Goal: Task Accomplishment & Management: Use online tool/utility

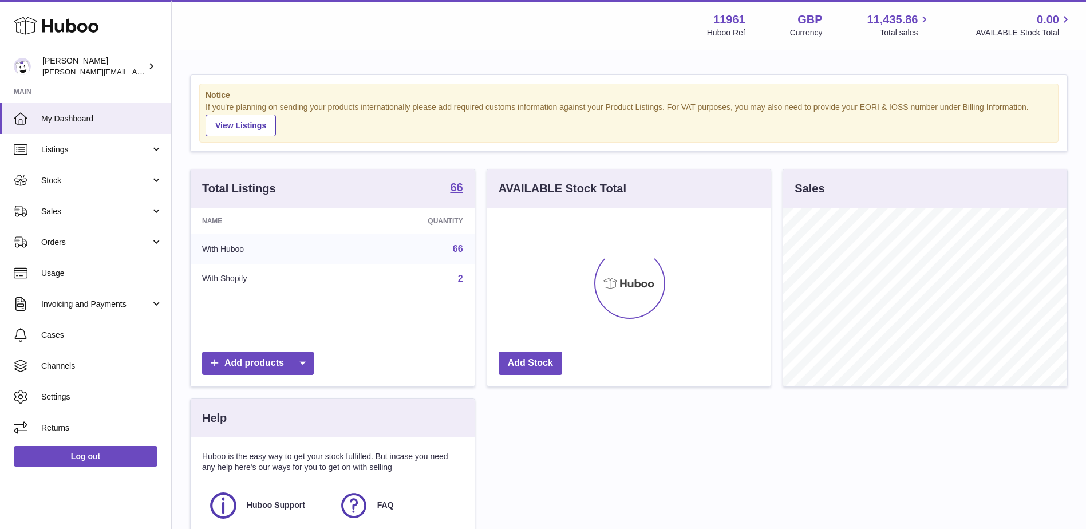
scroll to position [179, 283]
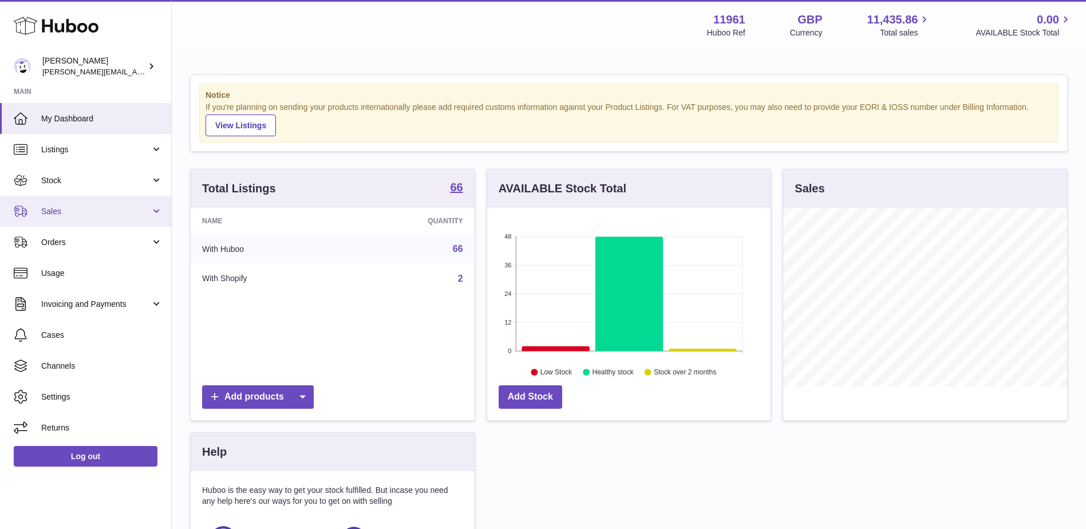
click at [144, 215] on span "Sales" at bounding box center [95, 211] width 109 height 11
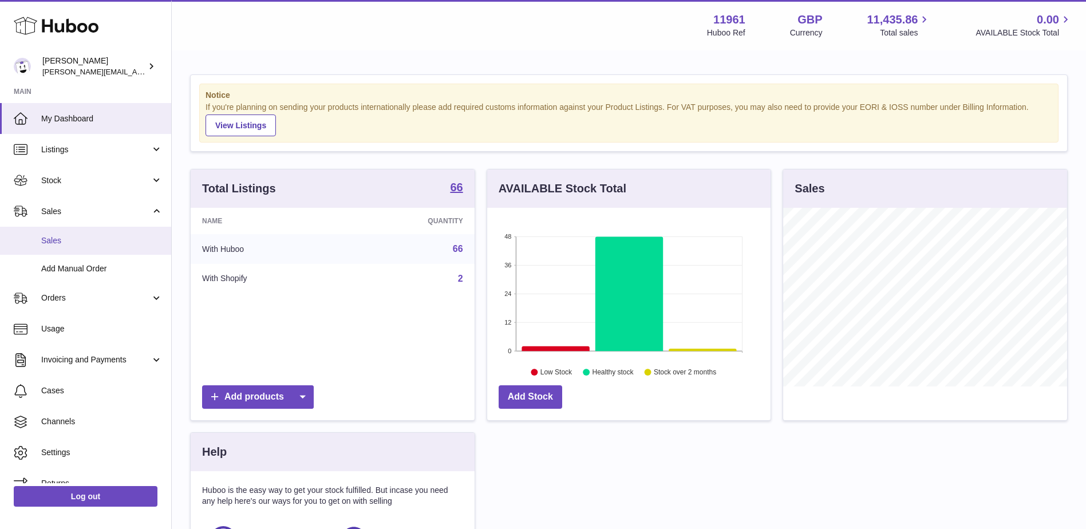
click at [89, 240] on span "Sales" at bounding box center [101, 240] width 121 height 11
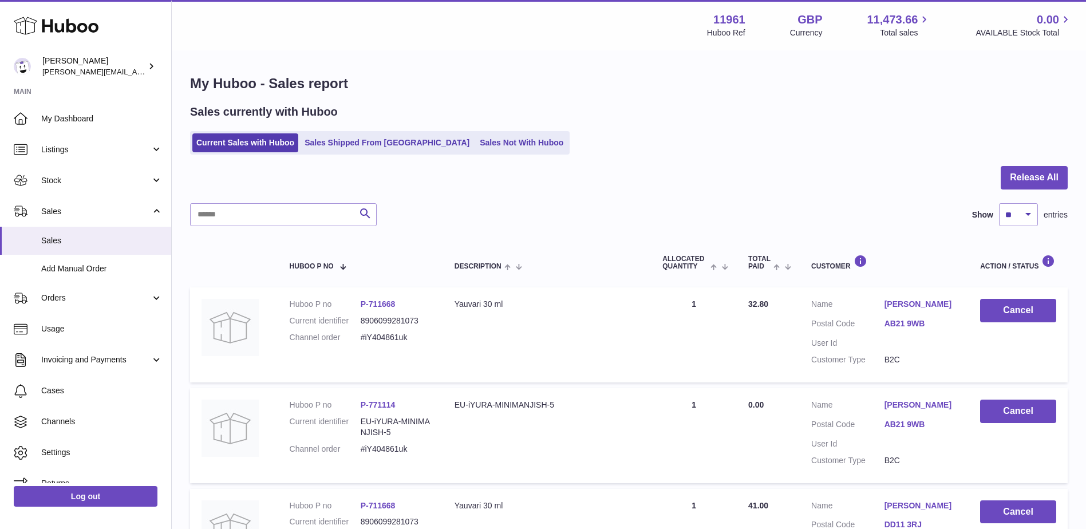
click at [482, 127] on div "Sales currently with Huboo Current Sales with Huboo Sales Shipped From Huboo Sa…" at bounding box center [628, 129] width 877 height 50
click at [476, 143] on link "Sales Not With Huboo" at bounding box center [522, 142] width 92 height 19
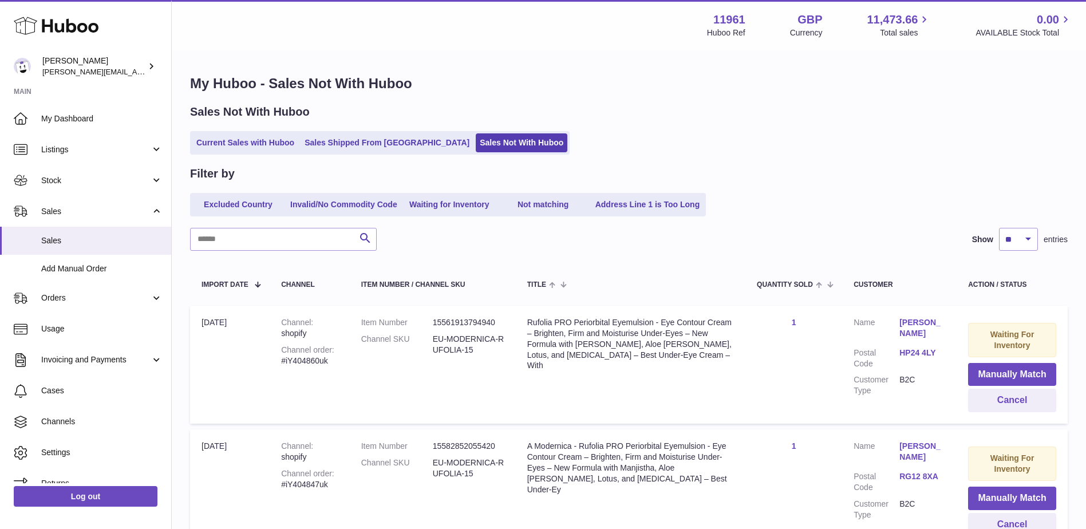
click at [652, 209] on link "Address Line 1 is Too Long" at bounding box center [647, 204] width 113 height 19
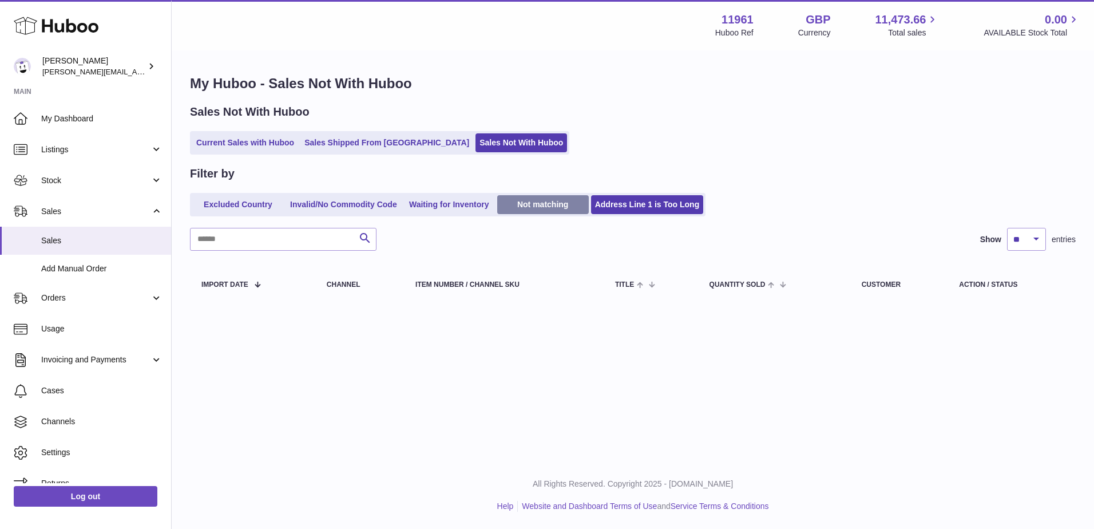
click at [548, 206] on link "Not matching" at bounding box center [543, 204] width 92 height 19
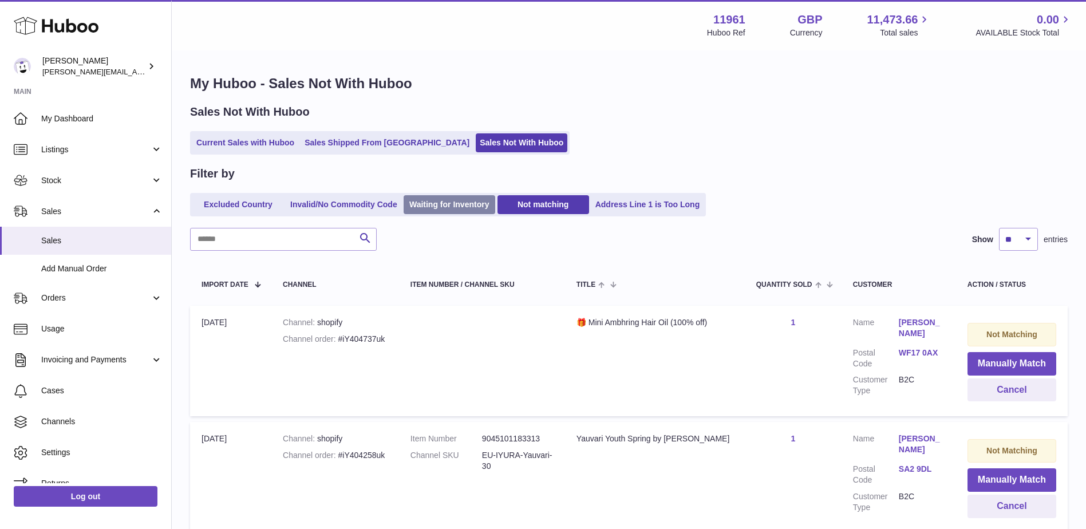
click at [414, 206] on link "Waiting for Inventory" at bounding box center [449, 204] width 92 height 19
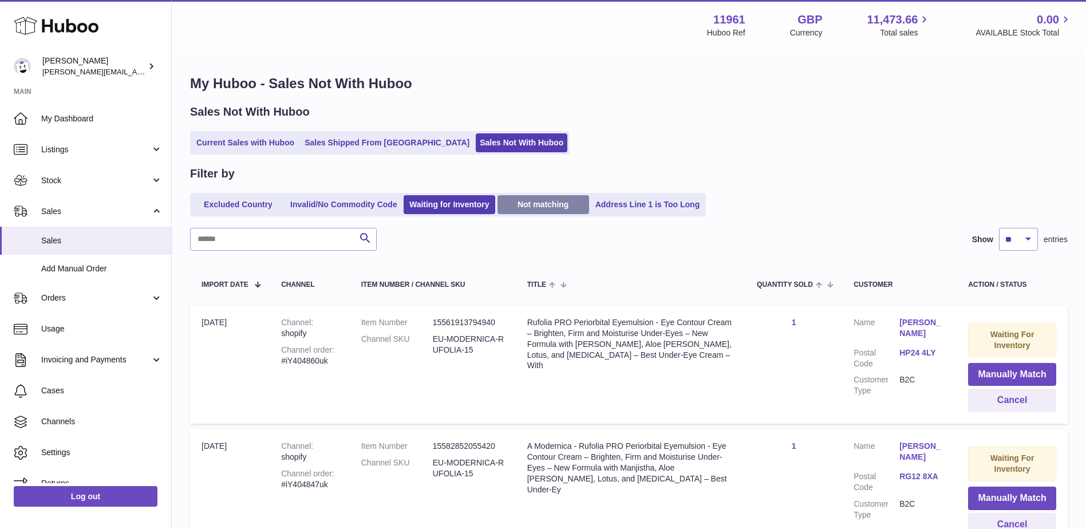
click at [585, 209] on link "Not matching" at bounding box center [543, 204] width 92 height 19
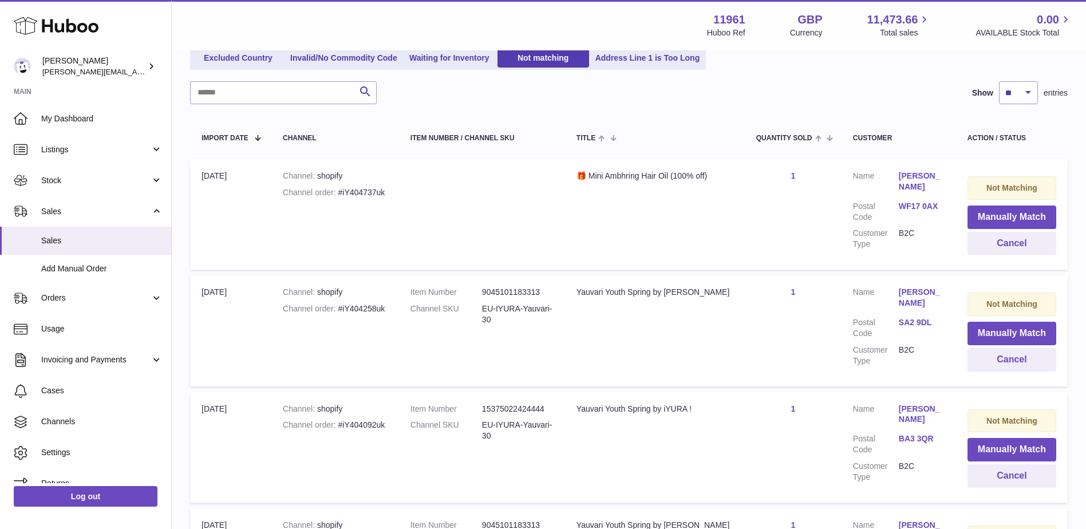
scroll to position [172, 0]
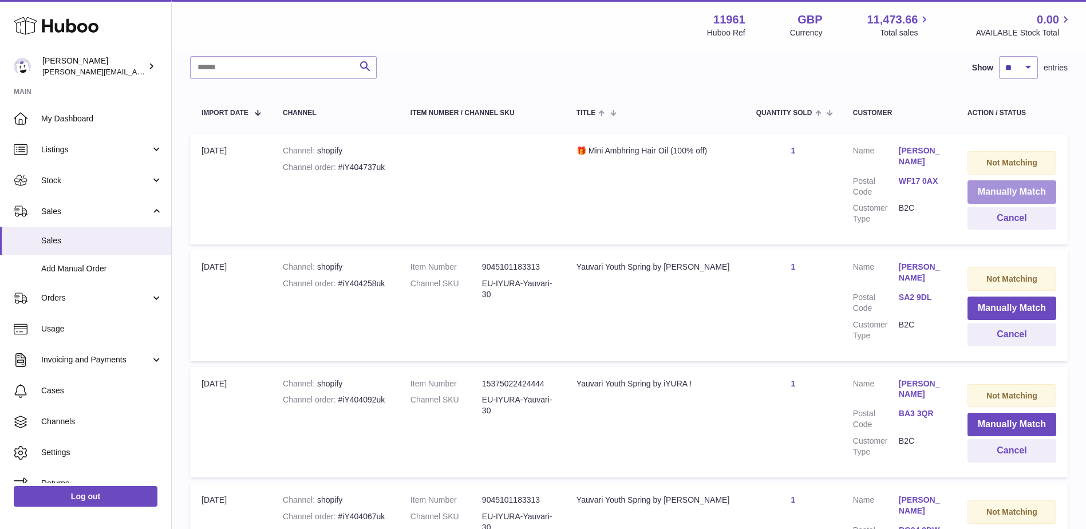
click at [972, 197] on button "Manually Match" at bounding box center [1011, 191] width 89 height 23
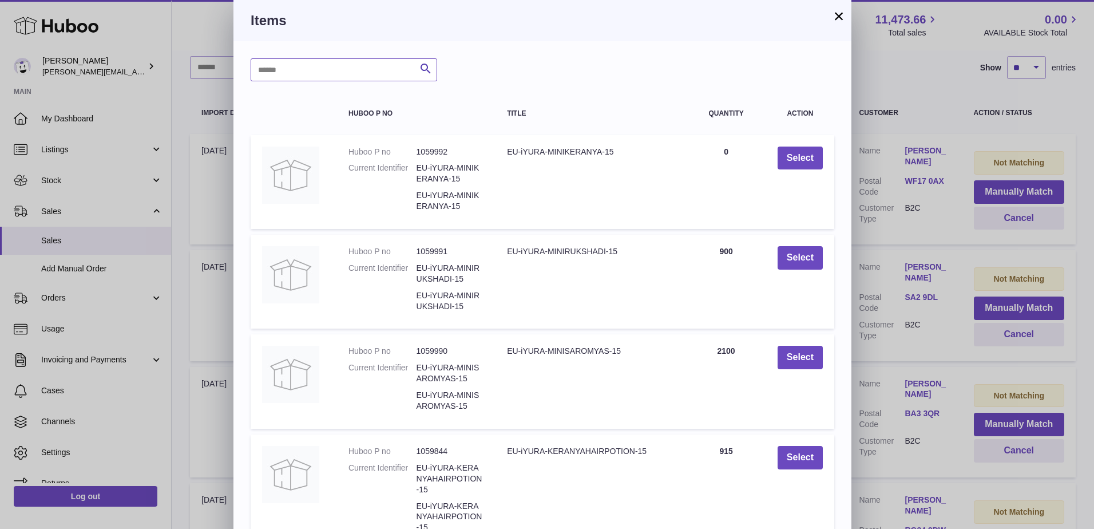
click at [319, 69] on input "text" at bounding box center [344, 69] width 187 height 23
type input "********"
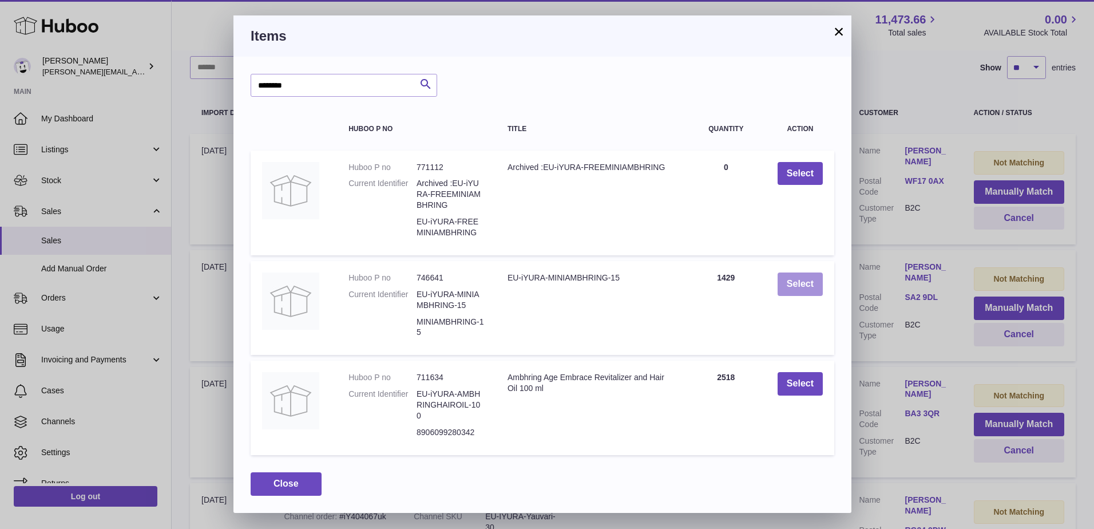
click at [802, 288] on button "Select" at bounding box center [800, 283] width 45 height 23
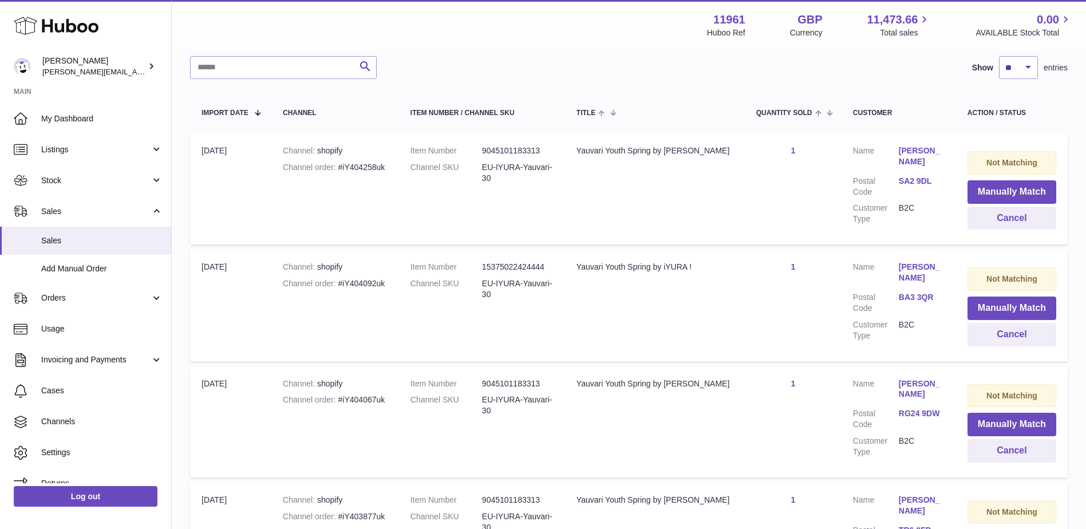
drag, startPoint x: 1073, startPoint y: 181, endPoint x: 1080, endPoint y: 215, distance: 34.6
click at [1080, 215] on div "My Huboo - Sales Not With Huboo Sales Not With Huboo Current Sales with Huboo S…" at bounding box center [629, 367] width 914 height 975
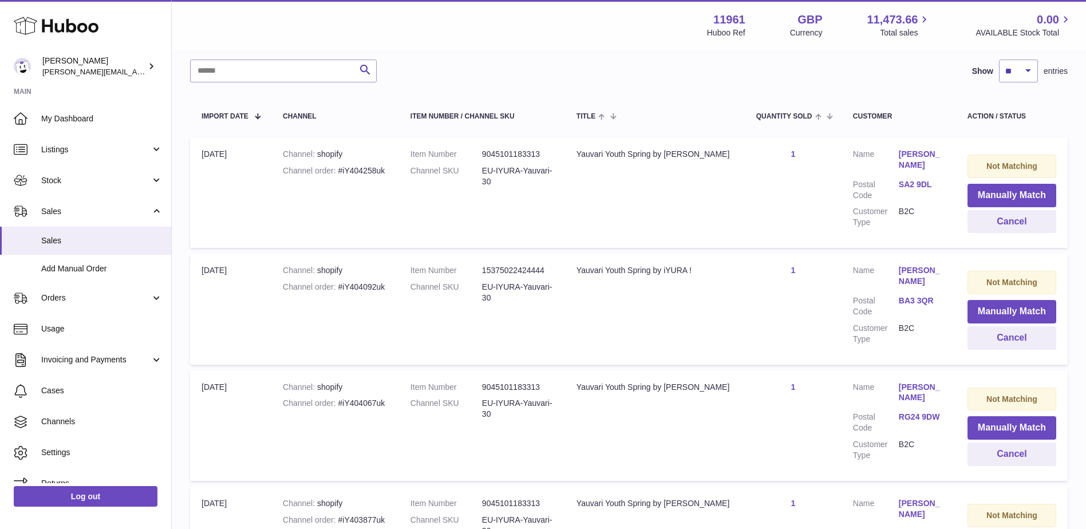
scroll to position [190, 0]
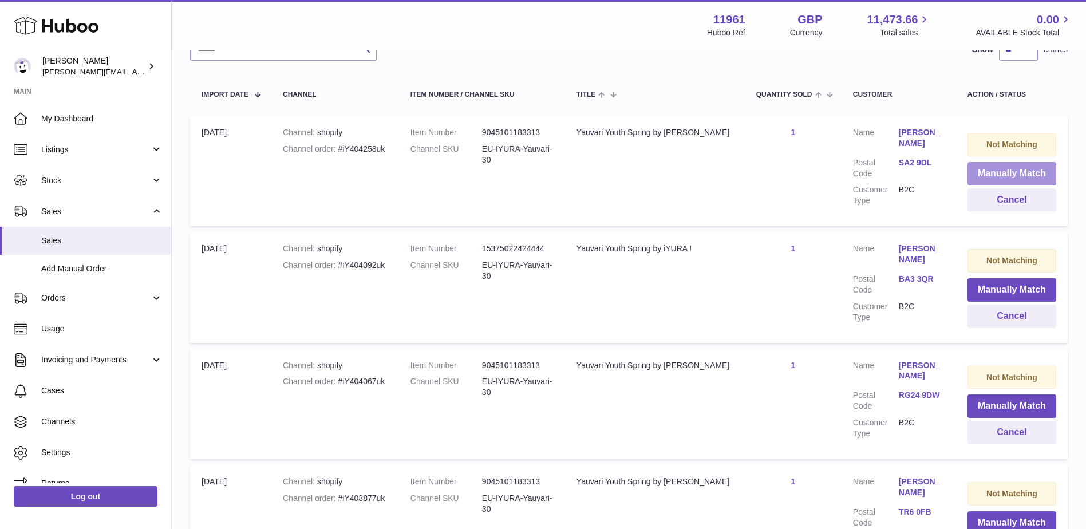
click at [991, 175] on button "Manually Match" at bounding box center [1011, 173] width 89 height 23
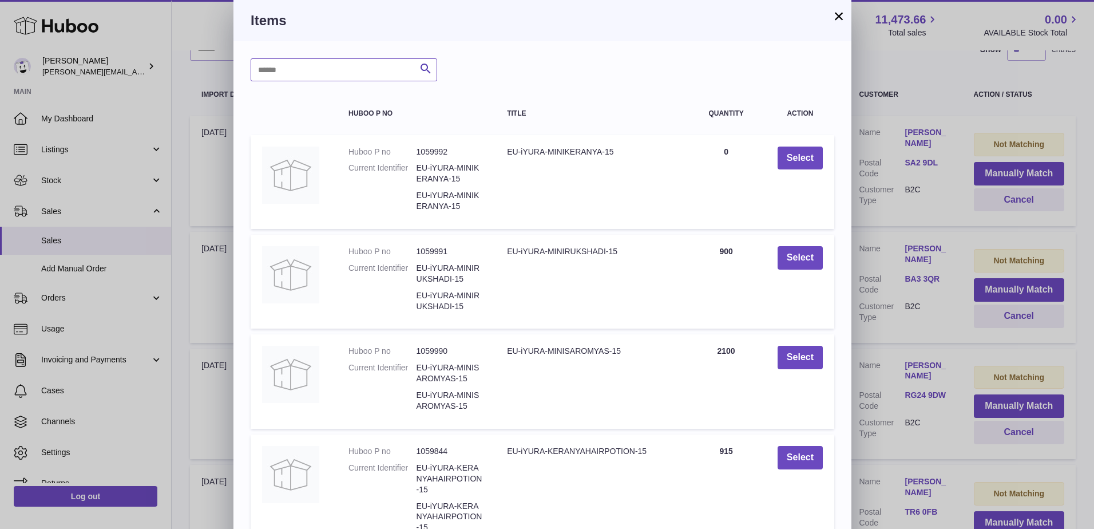
click at [342, 68] on input "text" at bounding box center [344, 69] width 187 height 23
type input "*******"
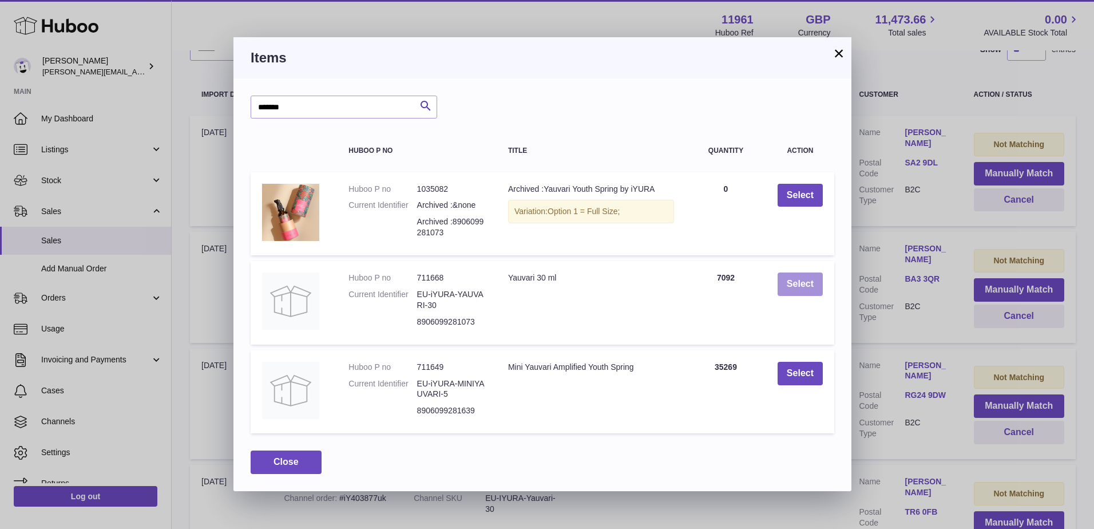
click at [797, 285] on button "Select" at bounding box center [800, 283] width 45 height 23
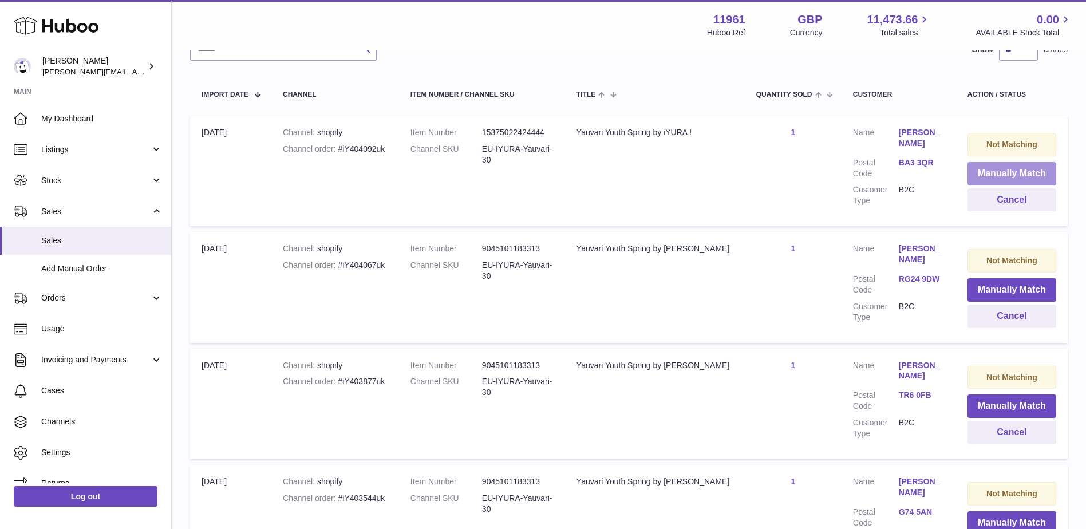
click at [1005, 175] on button "Manually Match" at bounding box center [1011, 173] width 89 height 23
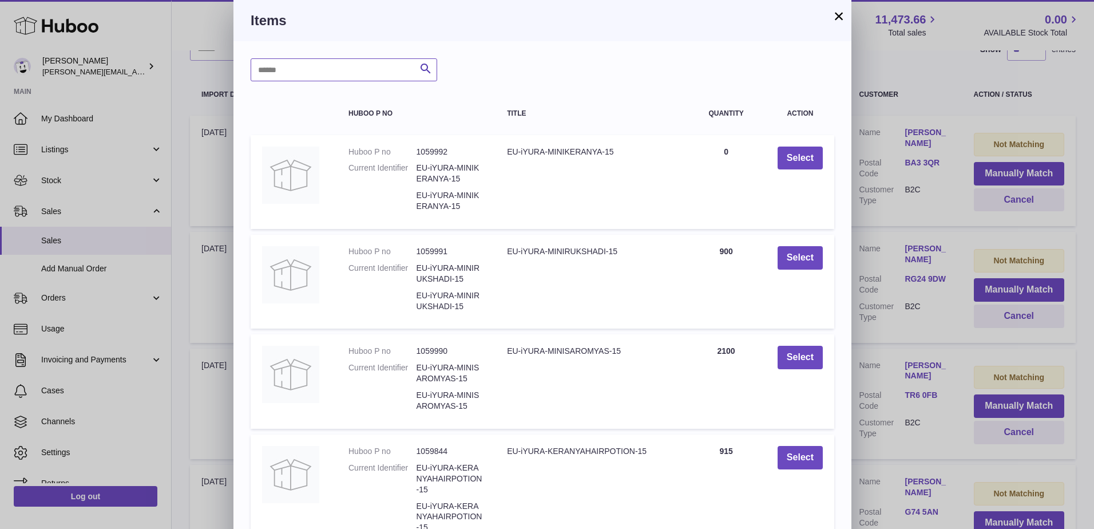
click at [300, 68] on input "text" at bounding box center [344, 69] width 187 height 23
paste input "*******"
type input "*******"
click at [430, 70] on icon "submit" at bounding box center [426, 69] width 14 height 14
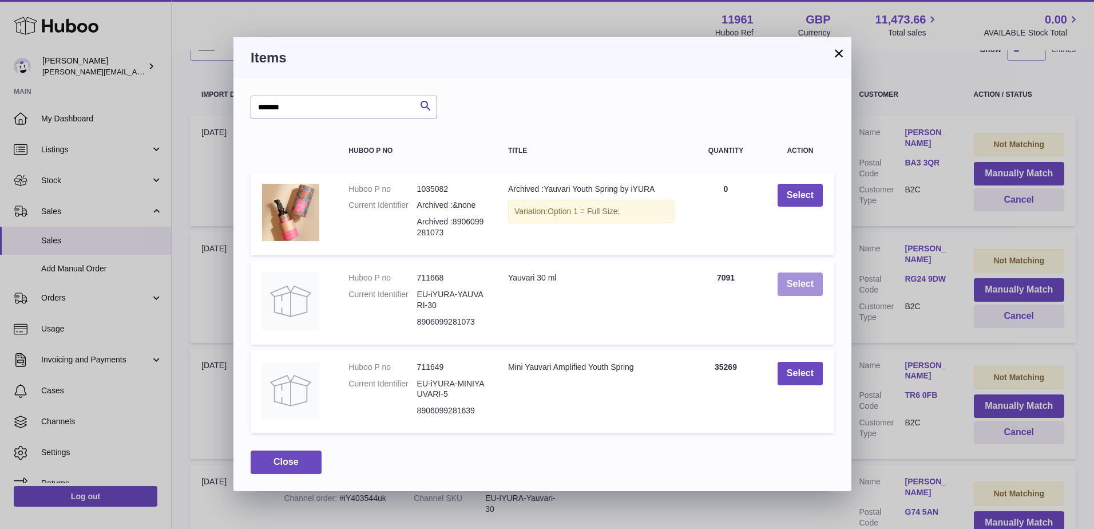
click at [799, 282] on button "Select" at bounding box center [800, 283] width 45 height 23
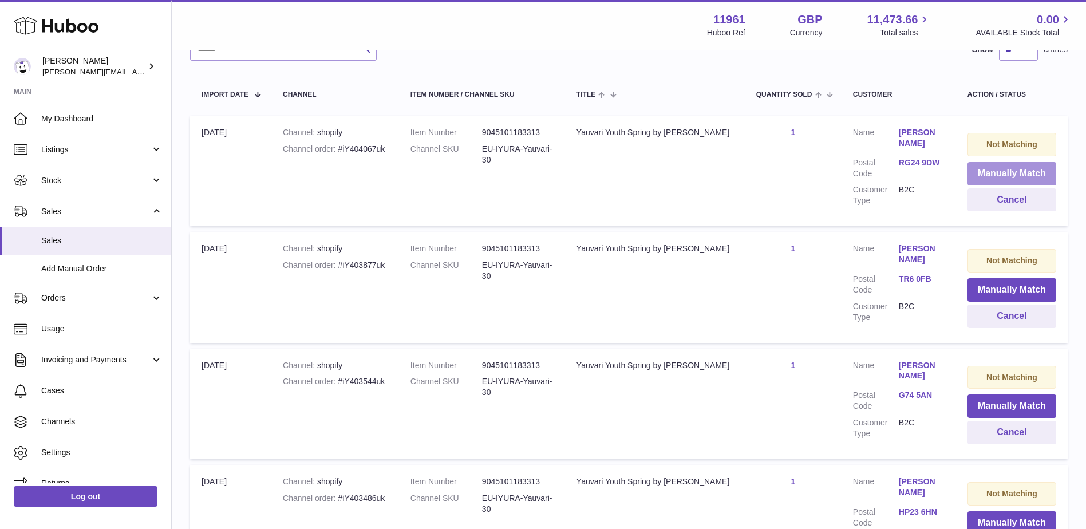
click at [1012, 168] on button "Manually Match" at bounding box center [1011, 173] width 89 height 23
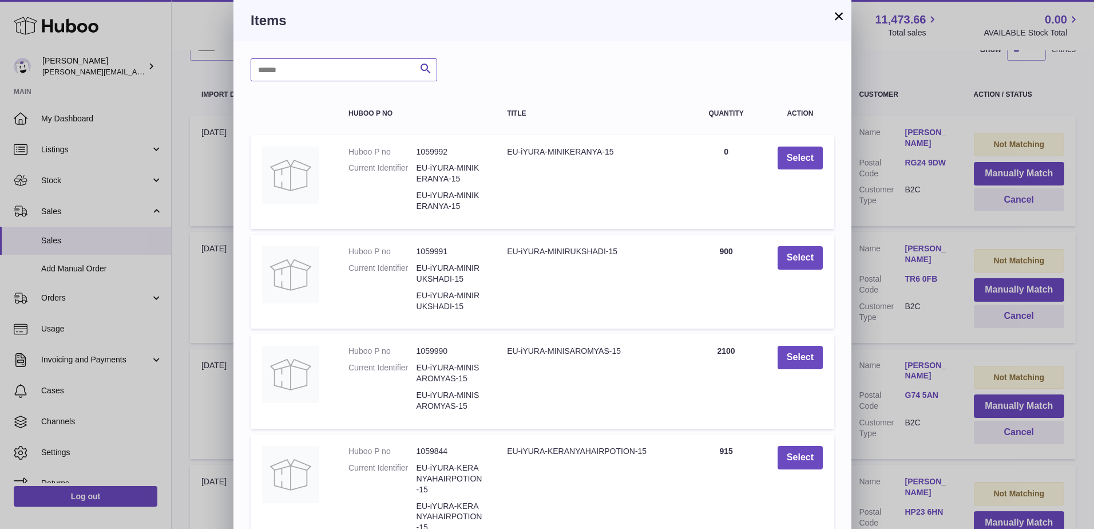
click at [306, 65] on input "text" at bounding box center [344, 69] width 187 height 23
paste input "*******"
type input "*******"
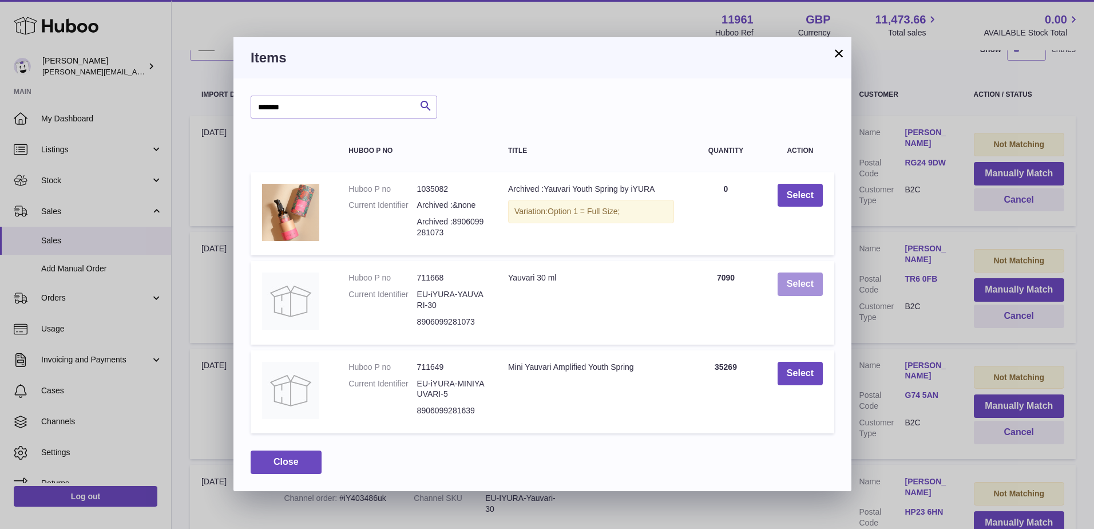
click at [797, 288] on button "Select" at bounding box center [800, 283] width 45 height 23
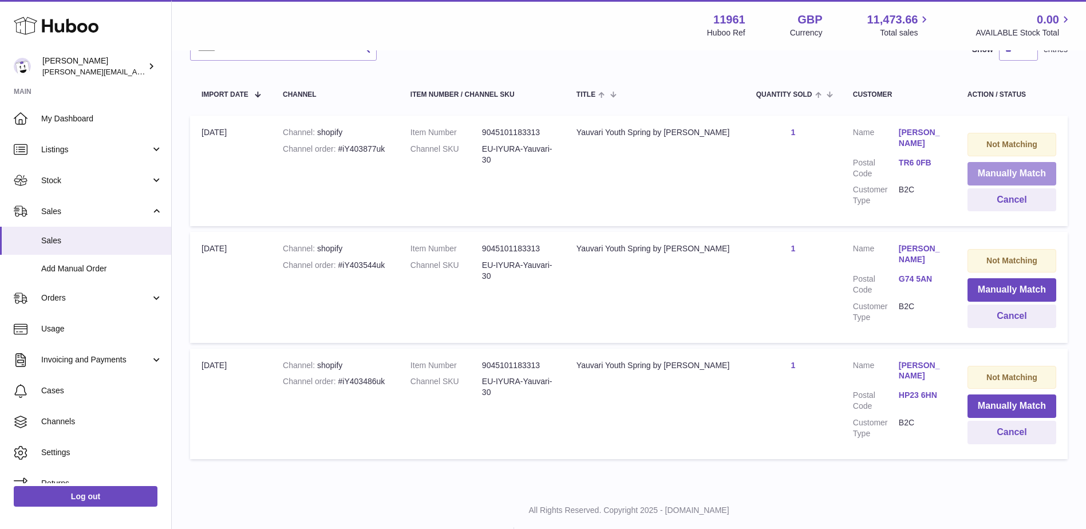
click at [1012, 176] on button "Manually Match" at bounding box center [1011, 173] width 89 height 23
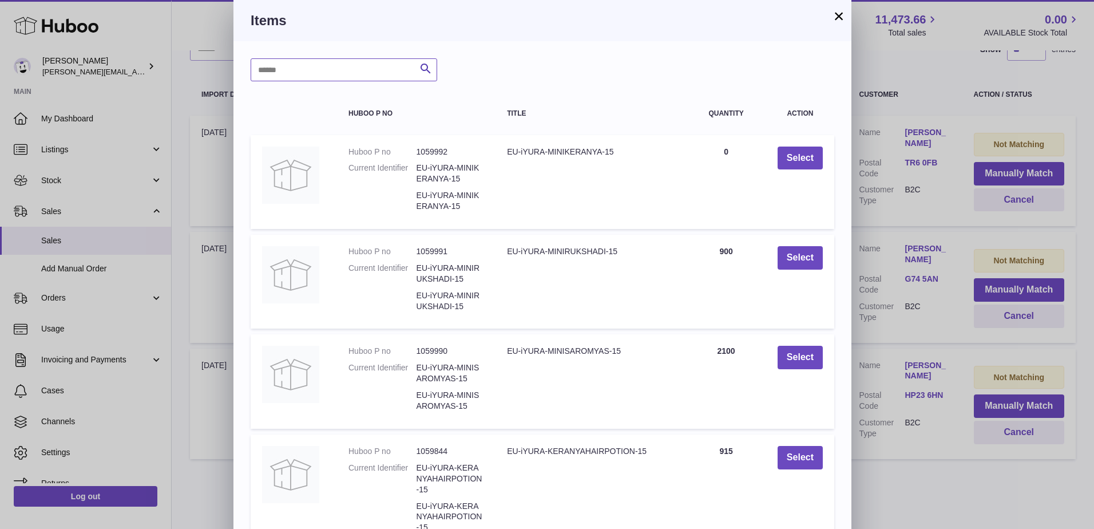
click at [333, 72] on input "text" at bounding box center [344, 69] width 187 height 23
paste input "*******"
type input "*******"
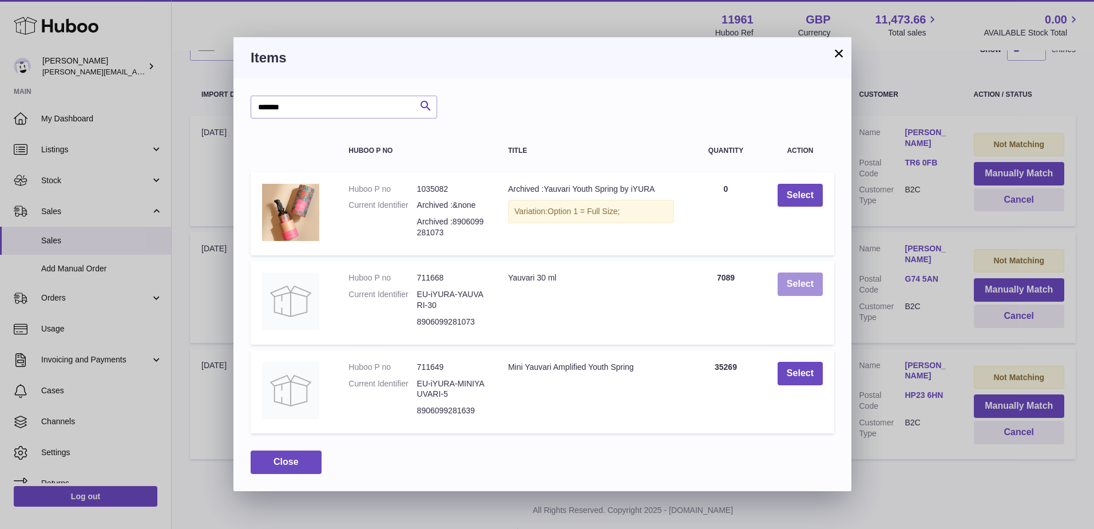
click at [801, 282] on button "Select" at bounding box center [800, 283] width 45 height 23
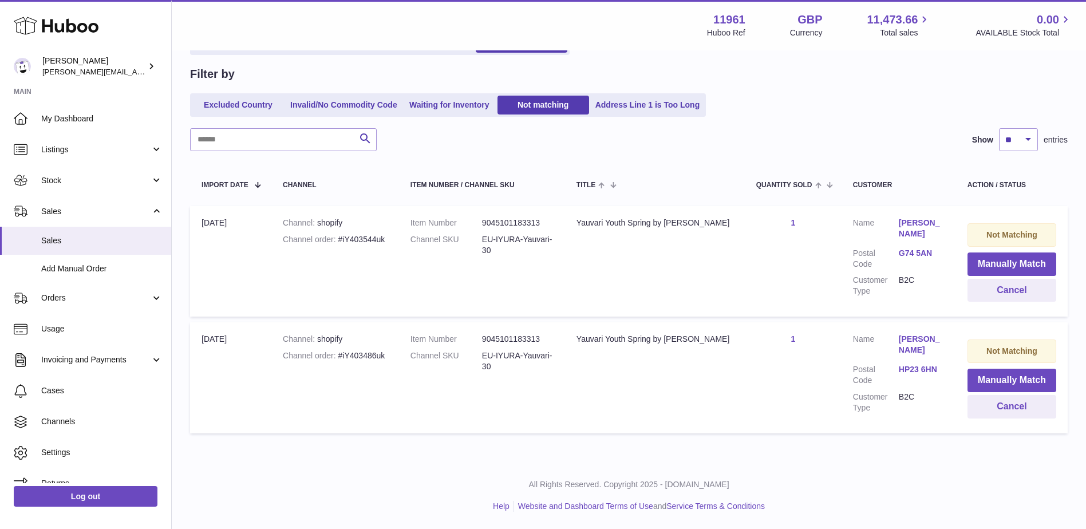
scroll to position [96, 0]
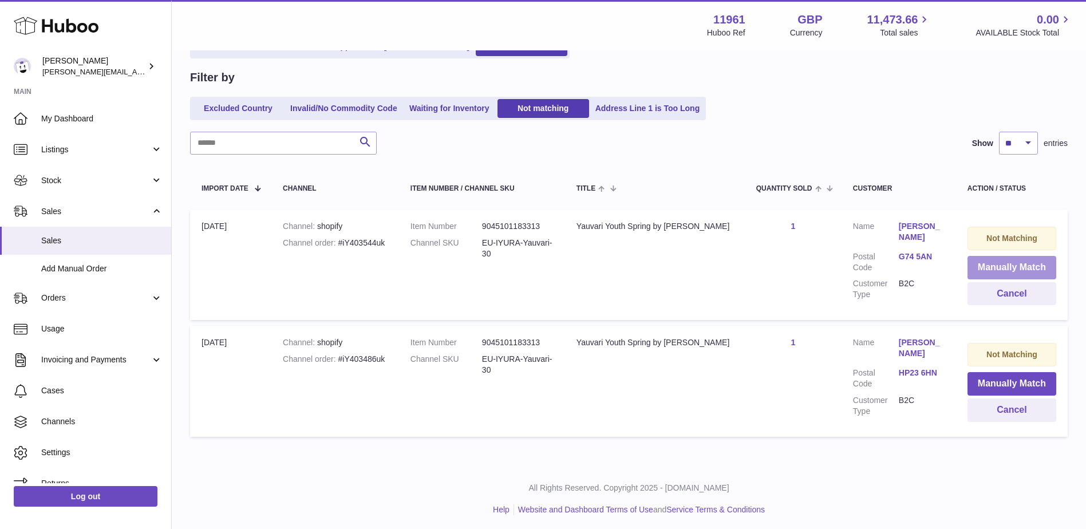
click at [1000, 268] on button "Manually Match" at bounding box center [1011, 267] width 89 height 23
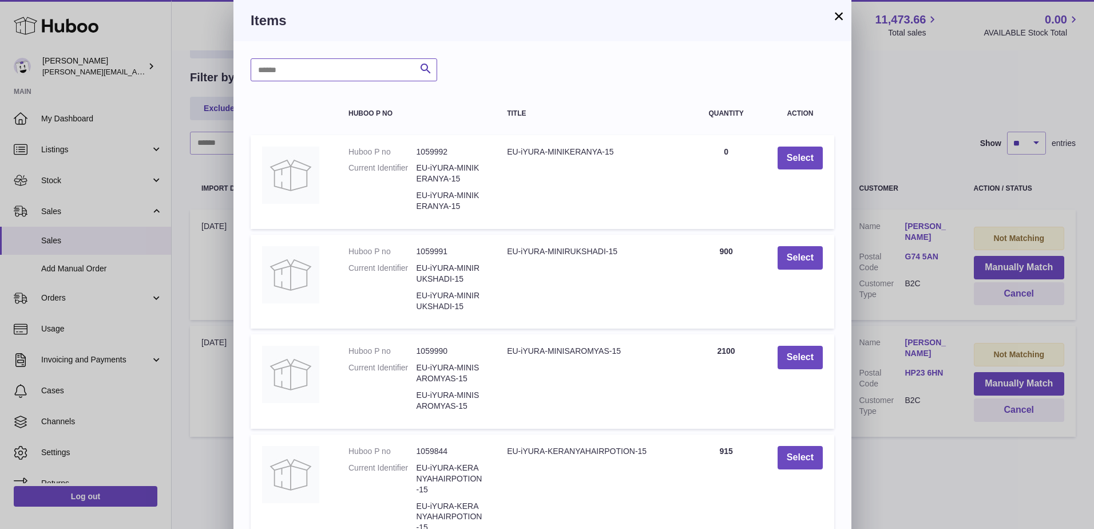
click at [359, 72] on input "text" at bounding box center [344, 69] width 187 height 23
paste input "*******"
type input "*******"
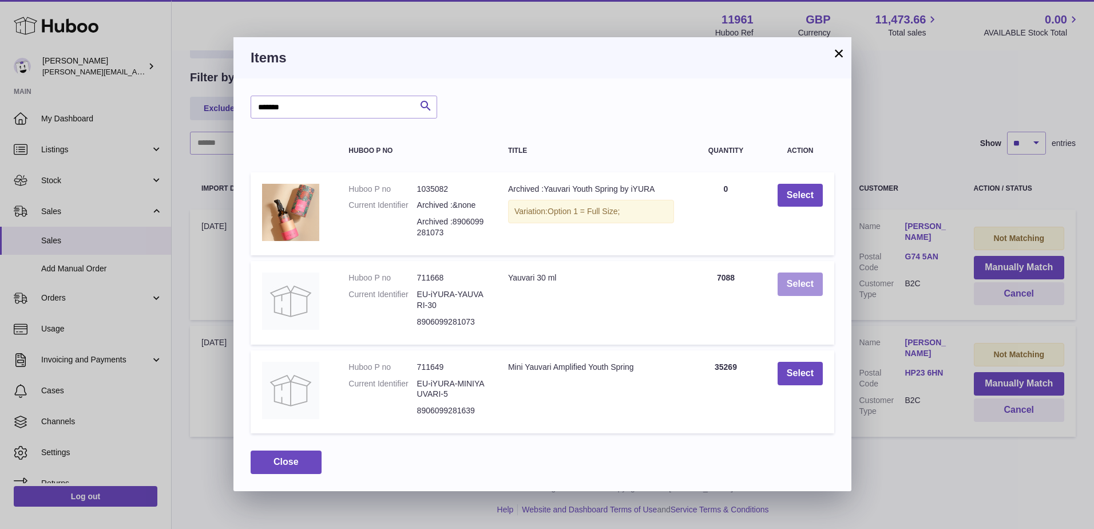
click at [805, 289] on button "Select" at bounding box center [800, 283] width 45 height 23
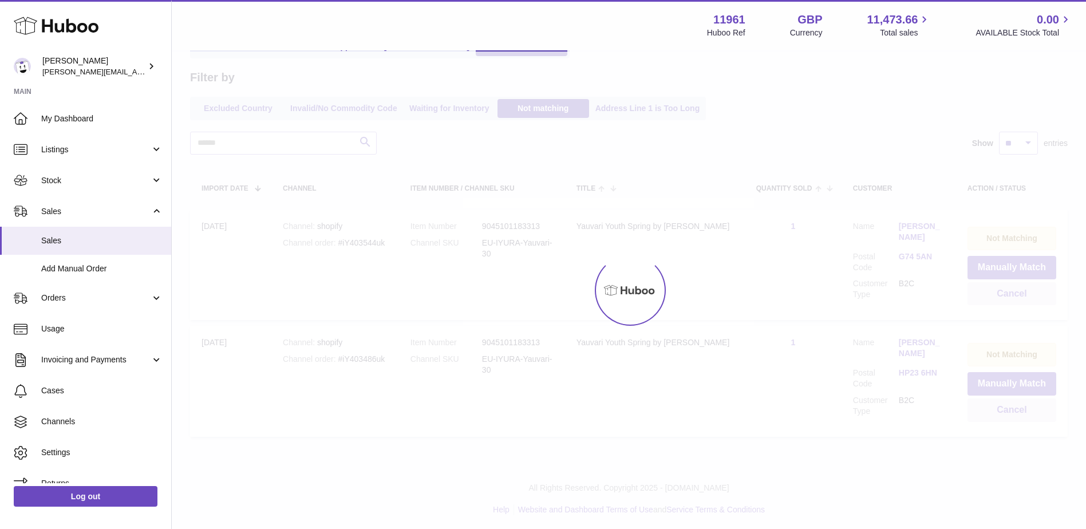
scroll to position [0, 0]
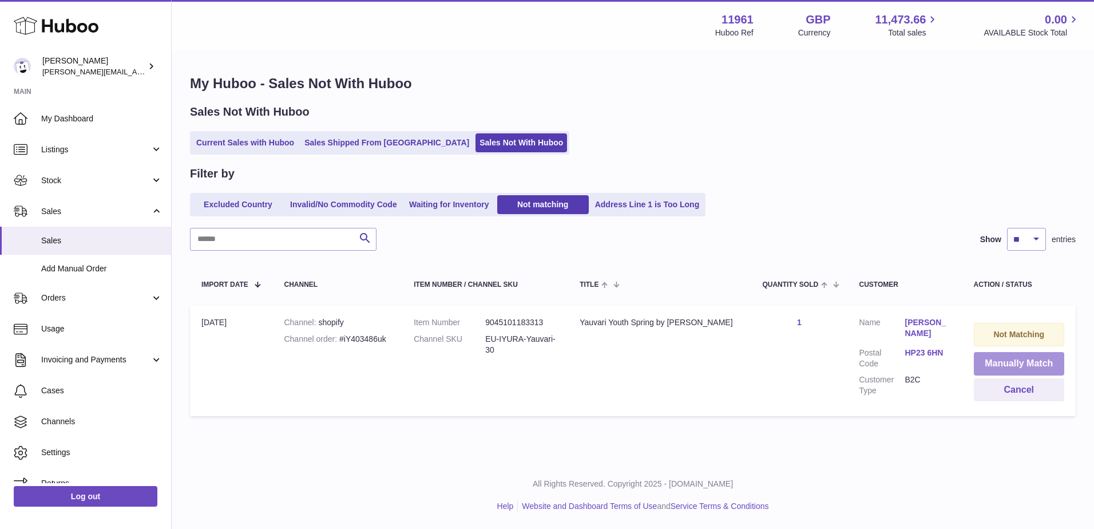
click at [1001, 360] on button "Manually Match" at bounding box center [1019, 363] width 91 height 23
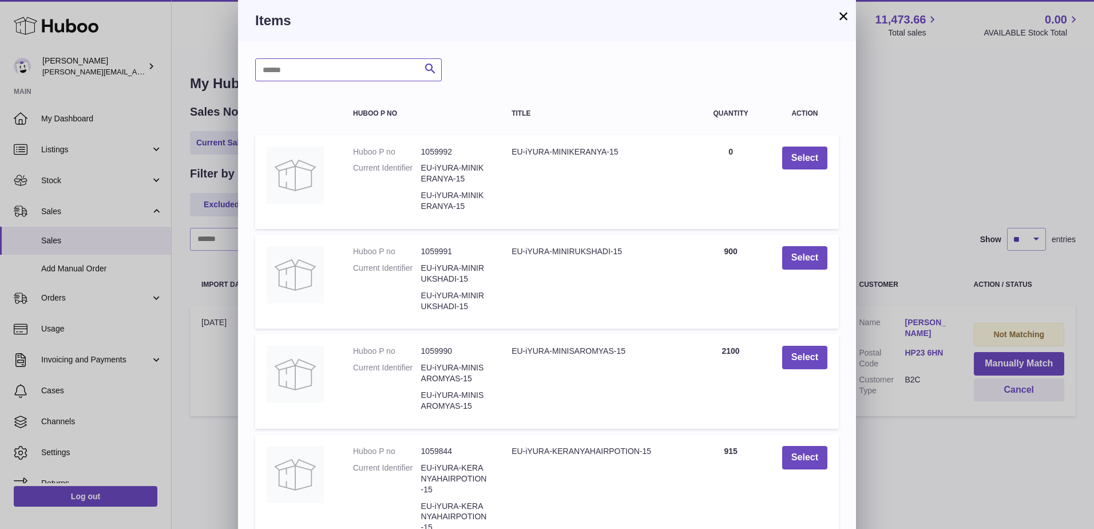
click at [323, 70] on input "text" at bounding box center [348, 69] width 187 height 23
paste input "*******"
type input "*******"
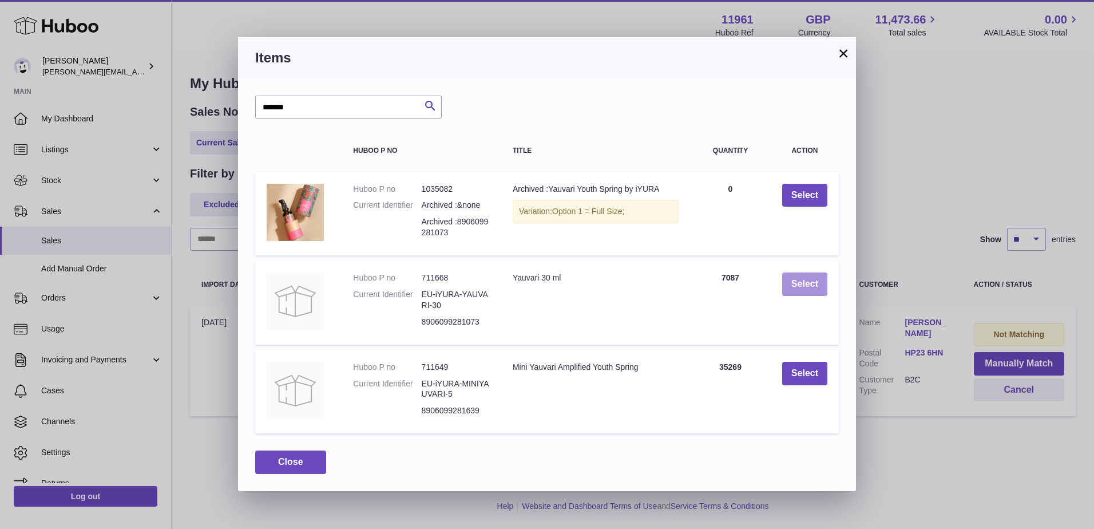
click at [807, 282] on button "Select" at bounding box center [804, 283] width 45 height 23
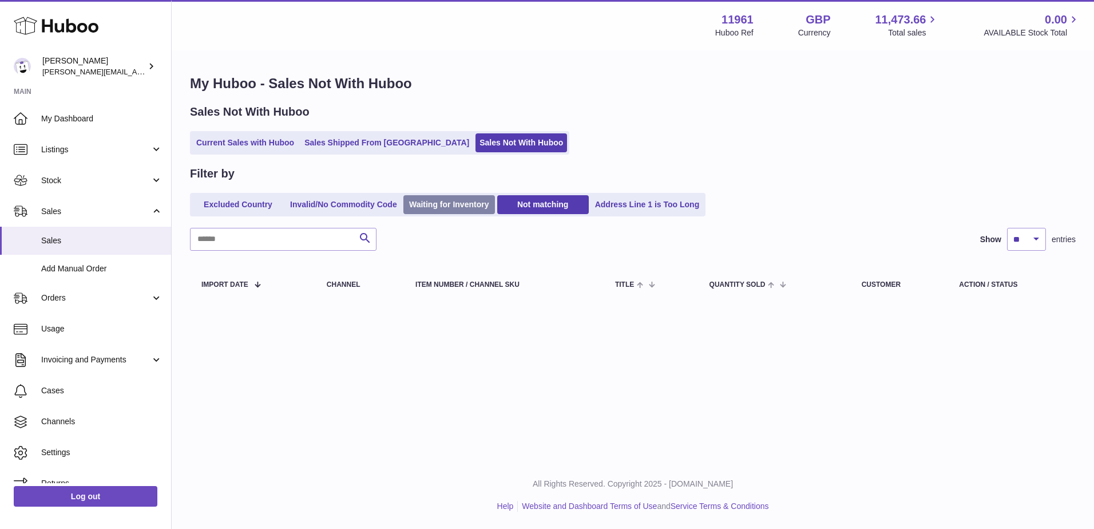
click at [449, 209] on link "Waiting for Inventory" at bounding box center [449, 204] width 92 height 19
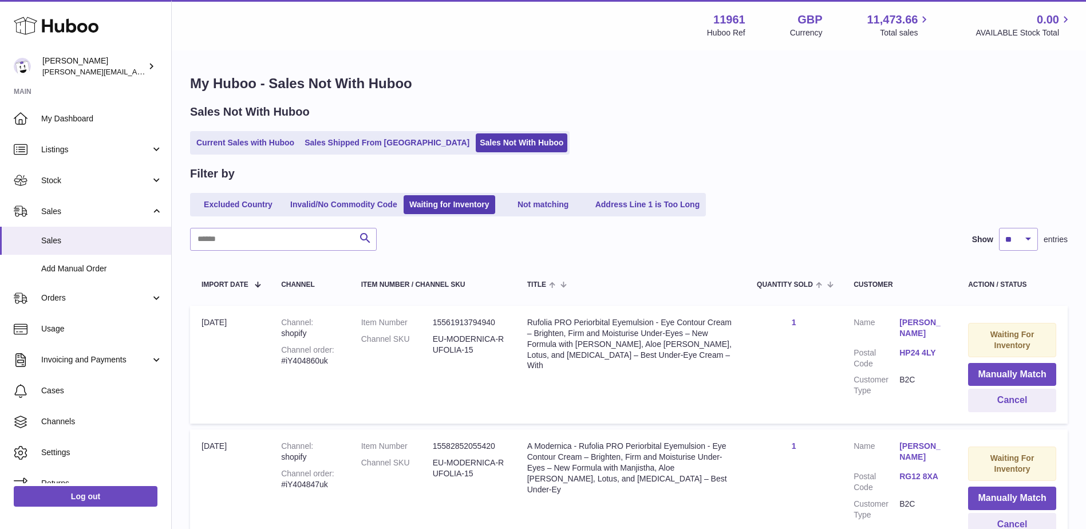
scroll to position [121, 0]
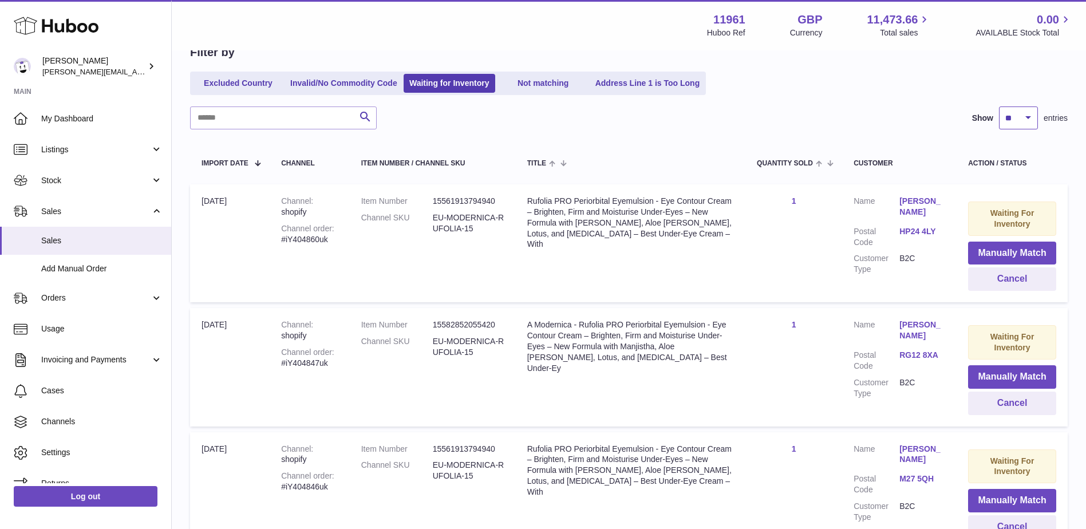
click at [1015, 122] on select "** ** ** ***" at bounding box center [1018, 117] width 39 height 23
select select "***"
click at [999, 106] on select "** ** ** ***" at bounding box center [1018, 117] width 39 height 23
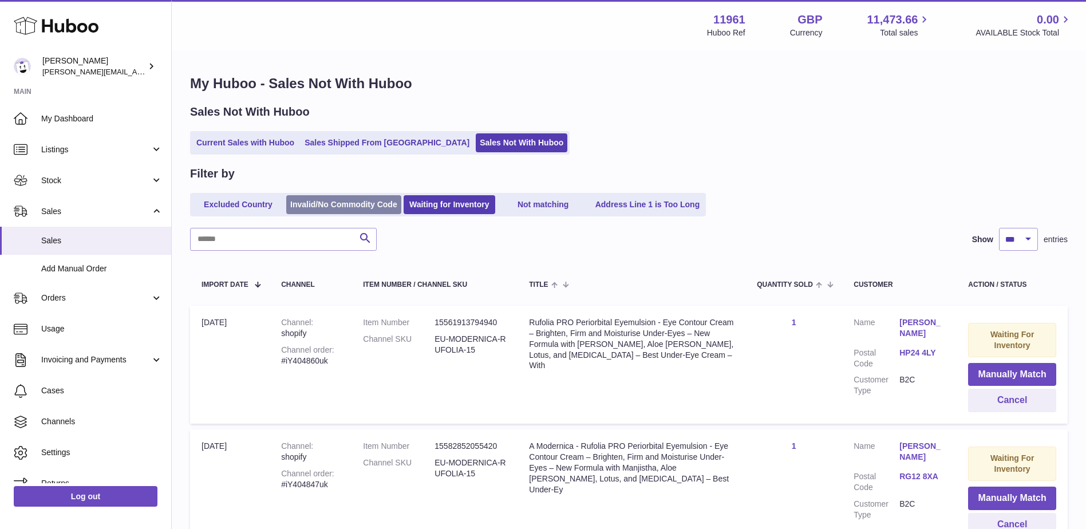
click at [333, 196] on link "Invalid/No Commodity Code" at bounding box center [343, 204] width 115 height 19
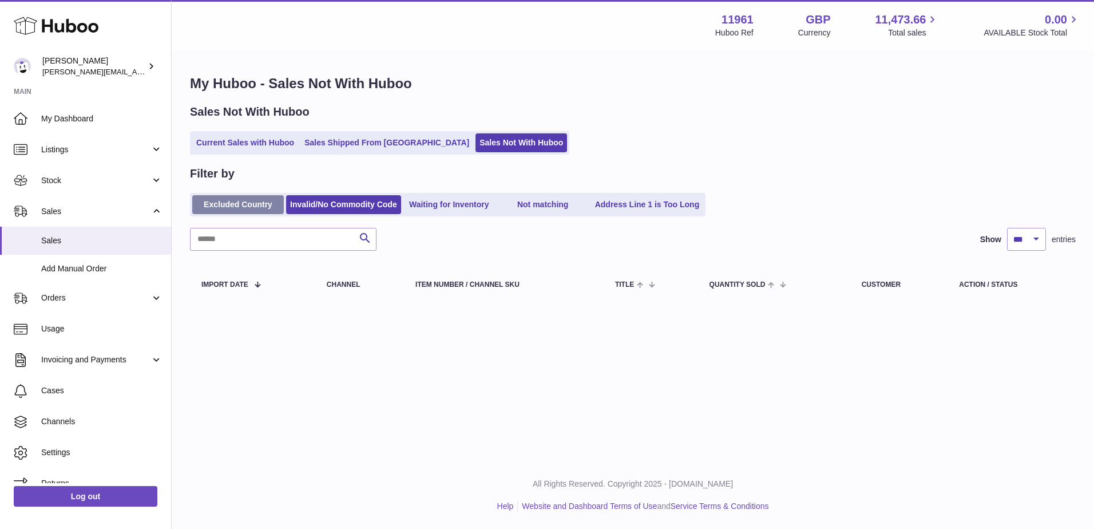
click at [229, 198] on link "Excluded Country" at bounding box center [238, 204] width 92 height 19
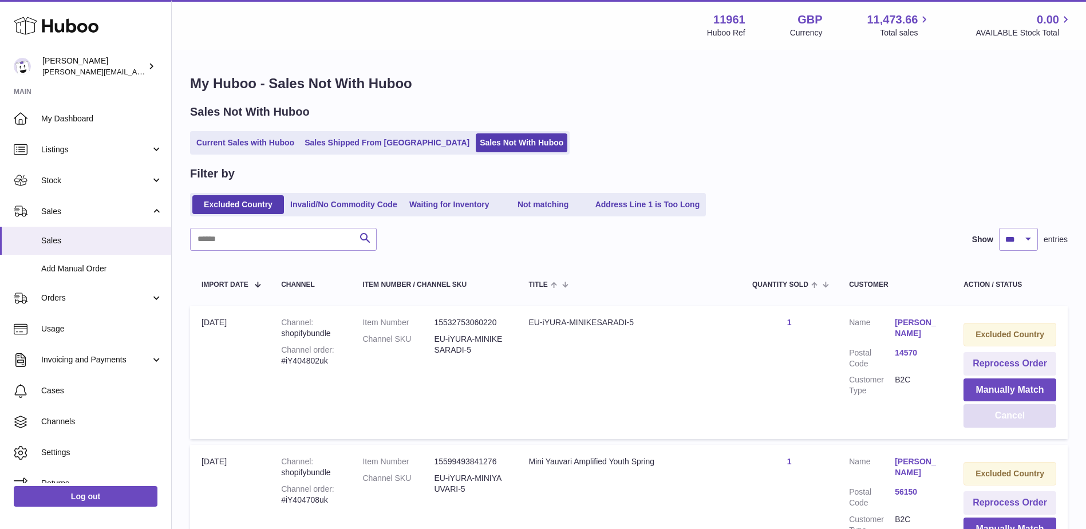
click at [1007, 418] on button "Cancel" at bounding box center [1009, 415] width 93 height 23
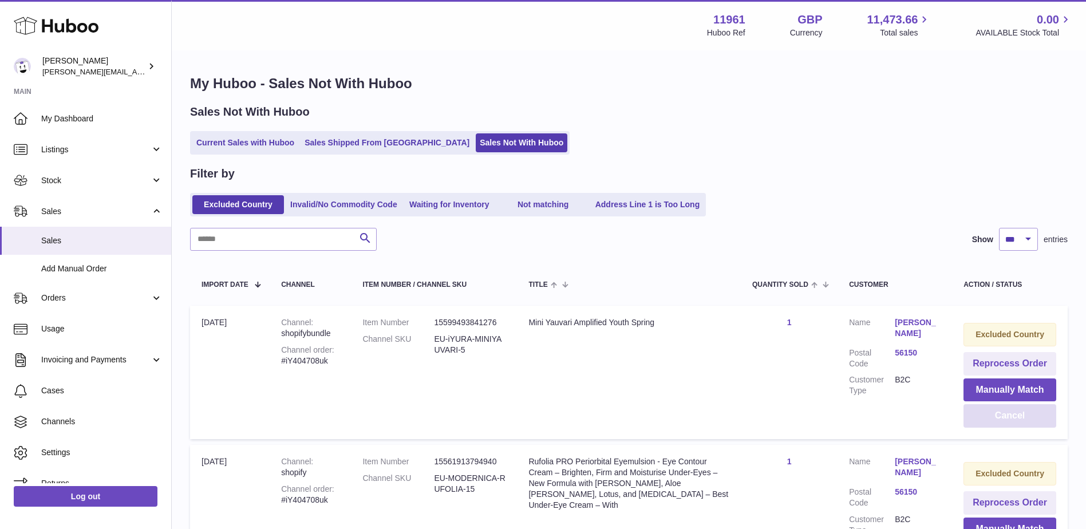
click at [1007, 418] on button "Cancel" at bounding box center [1009, 415] width 93 height 23
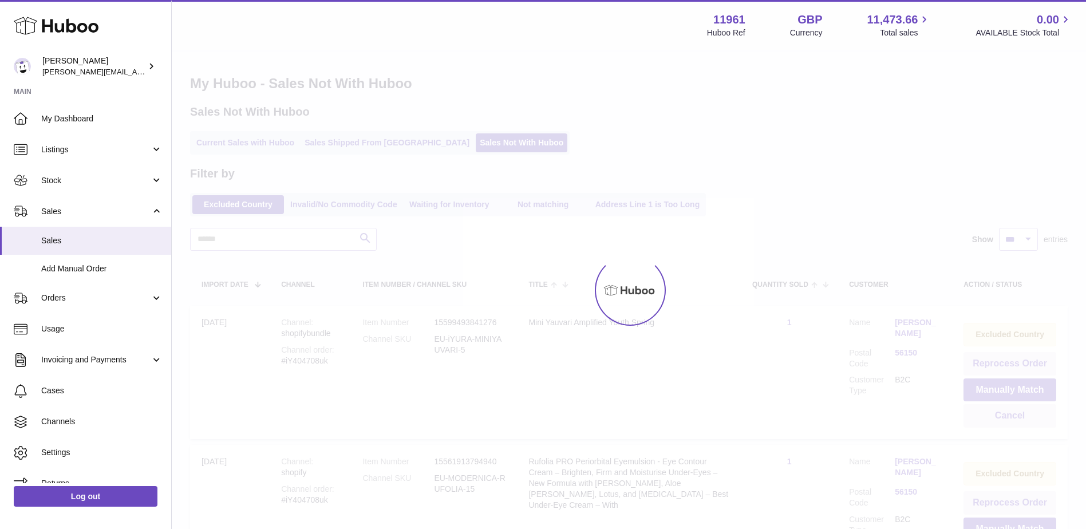
click at [1007, 418] on div at bounding box center [629, 290] width 914 height 477
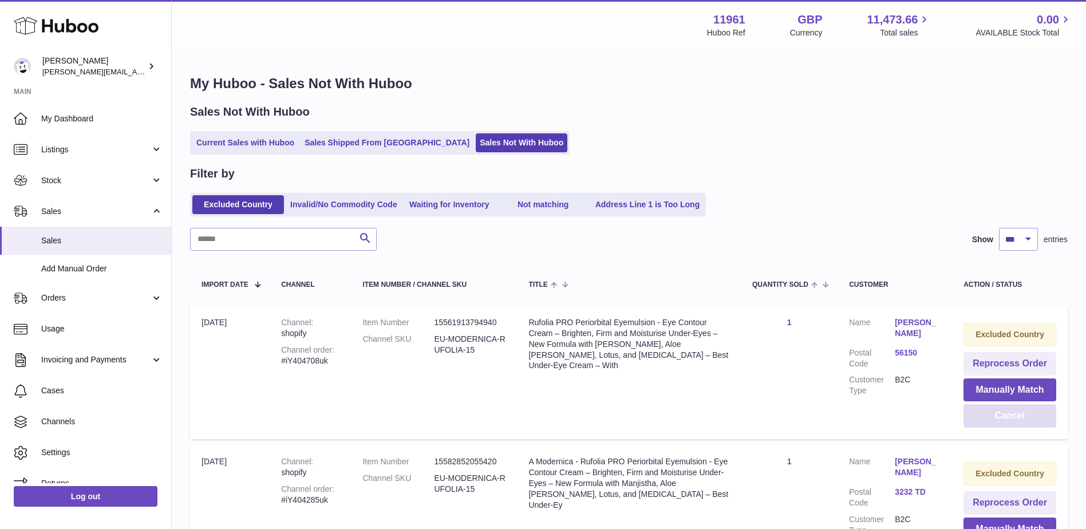
click at [1007, 418] on button "Cancel" at bounding box center [1009, 415] width 93 height 23
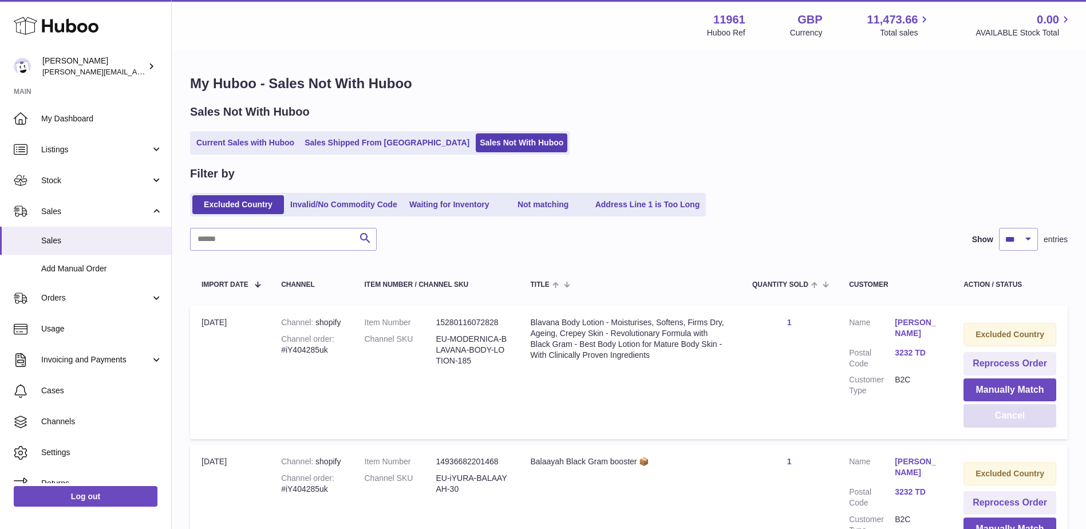
click at [1007, 418] on button "Cancel" at bounding box center [1009, 415] width 93 height 23
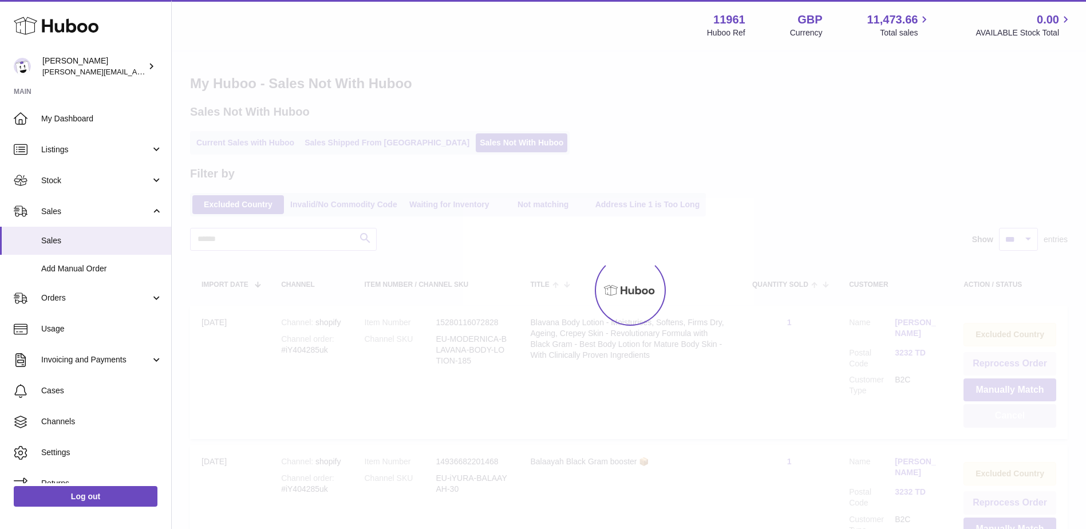
click at [1007, 418] on button "Cancel" at bounding box center [1009, 415] width 93 height 23
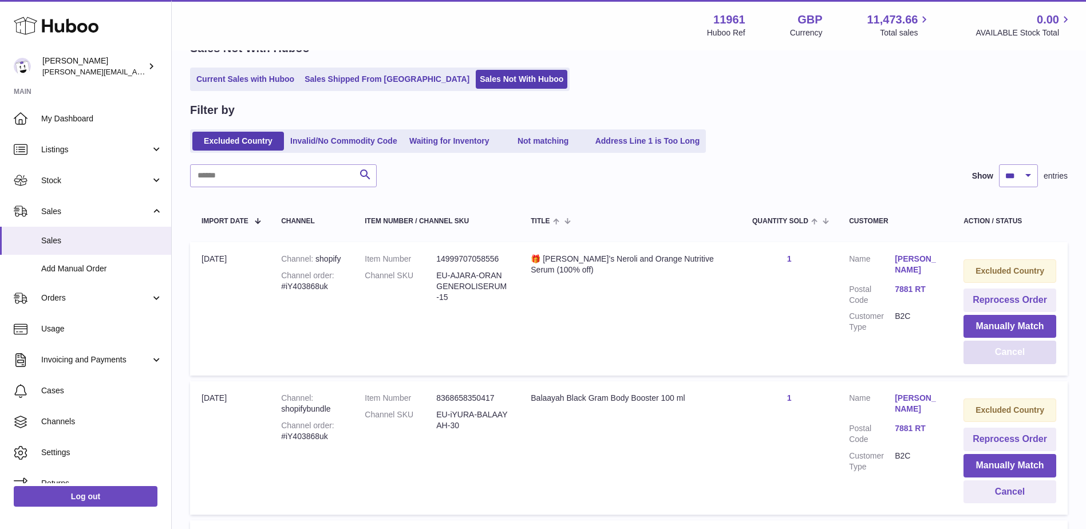
scroll to position [229, 0]
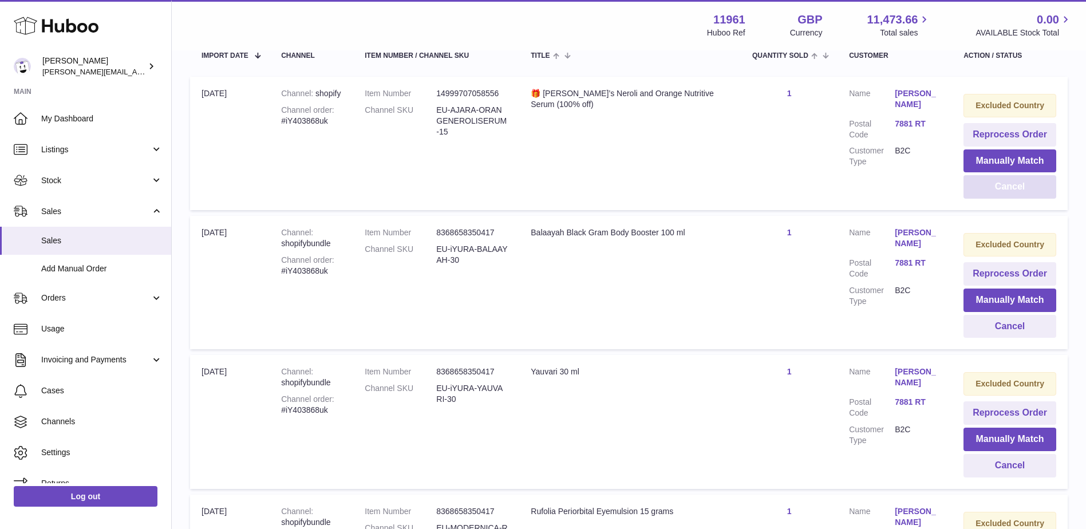
click at [1047, 190] on button "Cancel" at bounding box center [1009, 186] width 93 height 23
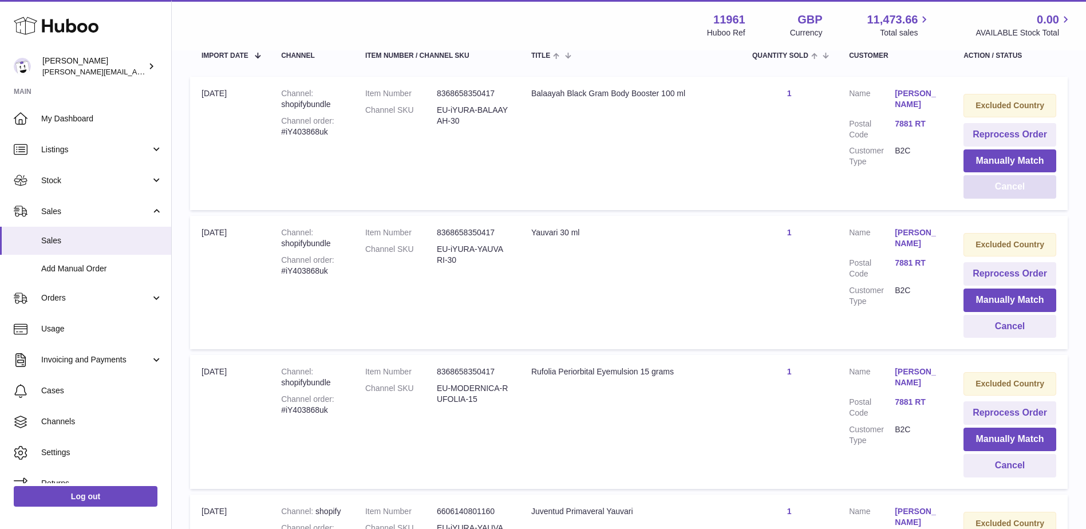
click at [1002, 194] on button "Cancel" at bounding box center [1009, 186] width 93 height 23
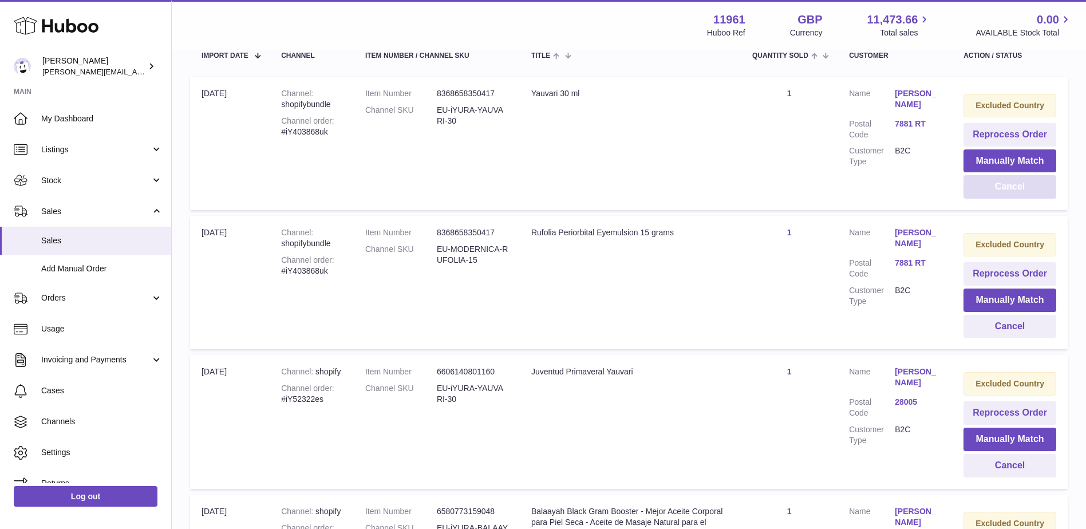
click at [1002, 194] on button "Cancel" at bounding box center [1009, 186] width 93 height 23
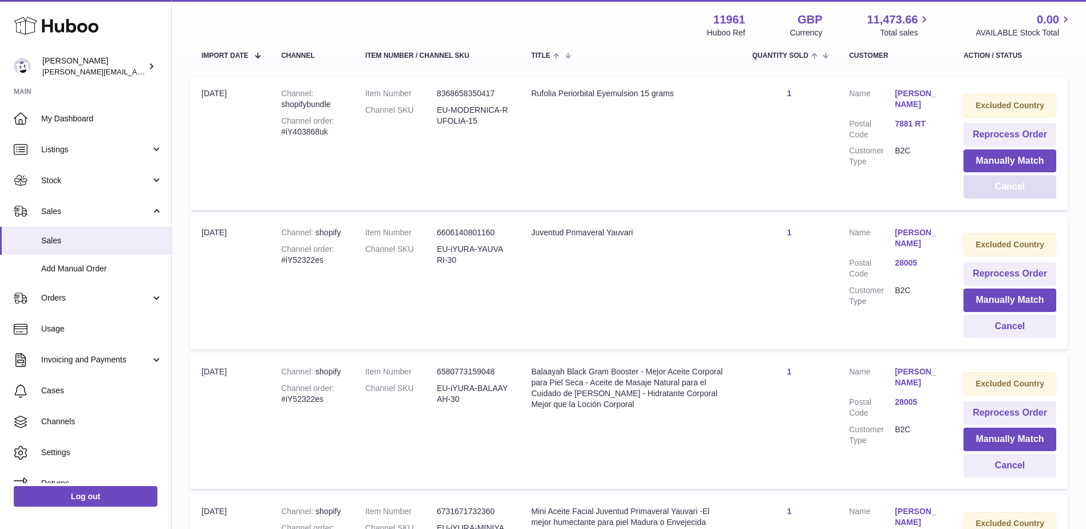
click at [1002, 194] on button "Cancel" at bounding box center [1009, 186] width 93 height 23
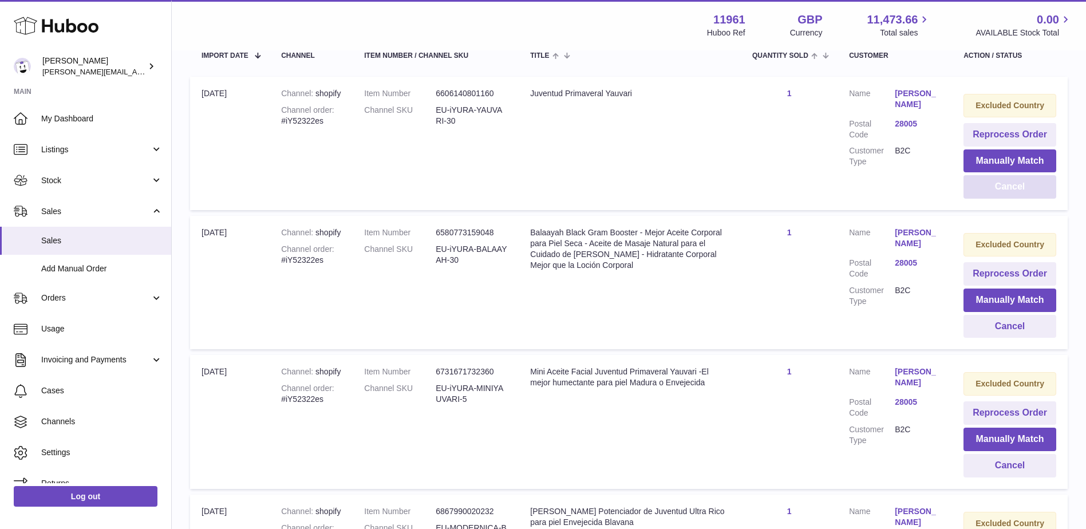
click at [1002, 194] on button "Cancel" at bounding box center [1009, 186] width 93 height 23
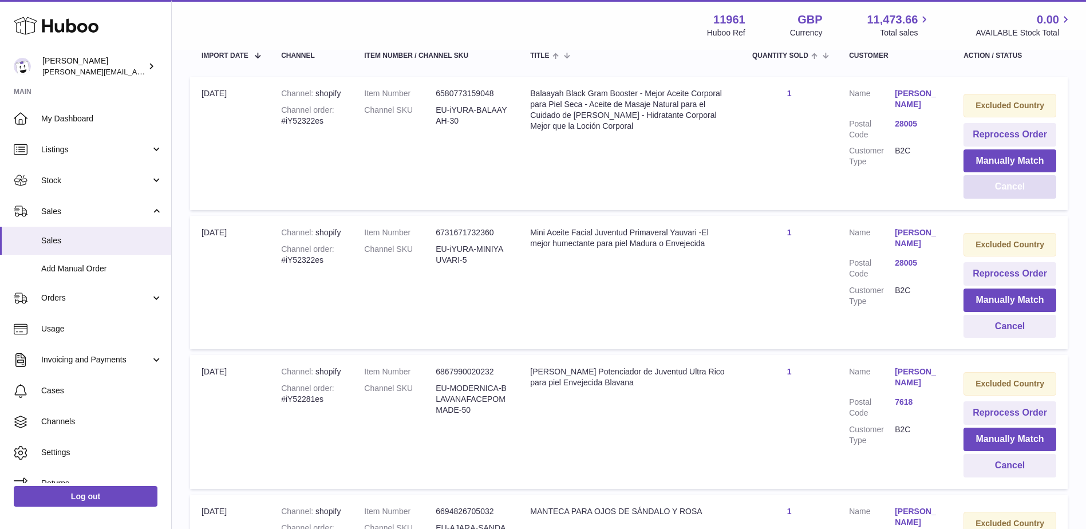
click at [1002, 194] on button "Cancel" at bounding box center [1009, 186] width 93 height 23
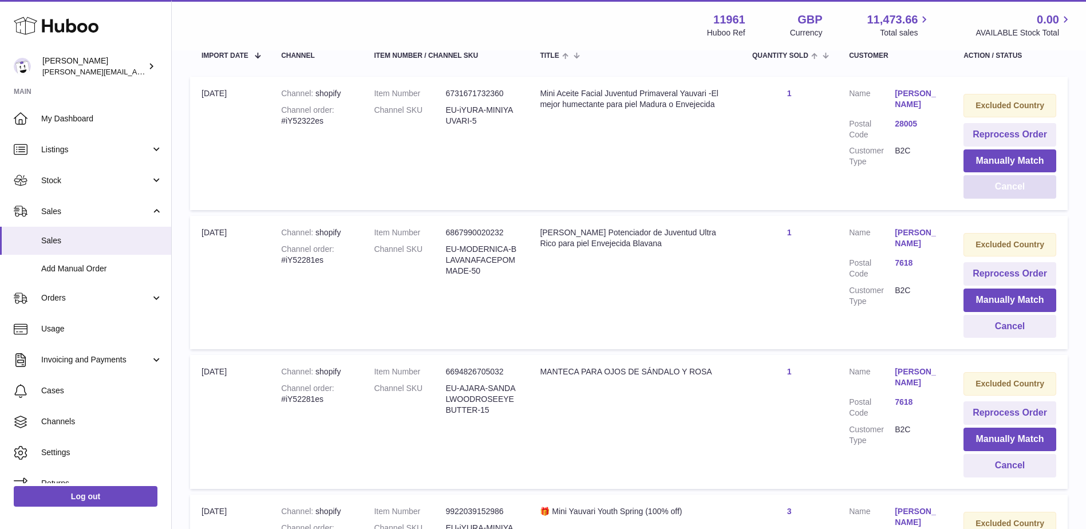
click at [1002, 194] on button "Cancel" at bounding box center [1009, 186] width 93 height 23
click at [1024, 182] on button "Cancel" at bounding box center [1009, 186] width 93 height 23
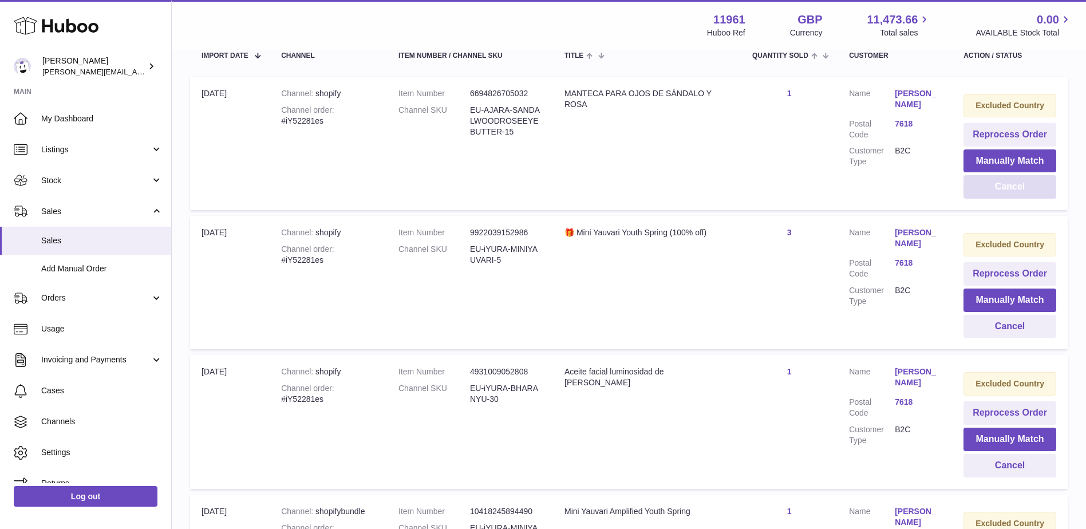
click at [1016, 196] on button "Cancel" at bounding box center [1009, 186] width 93 height 23
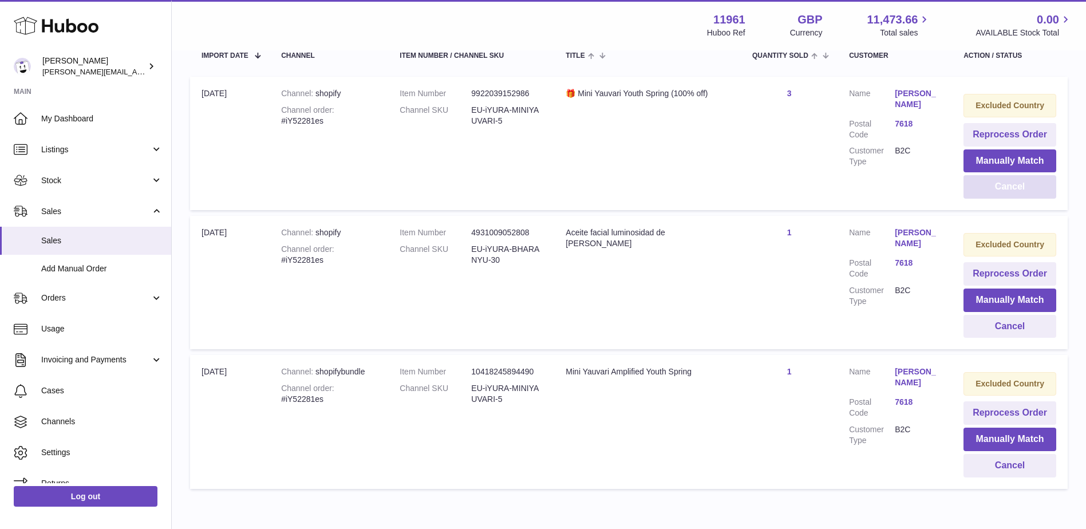
click at [1016, 196] on button "Cancel" at bounding box center [1009, 186] width 93 height 23
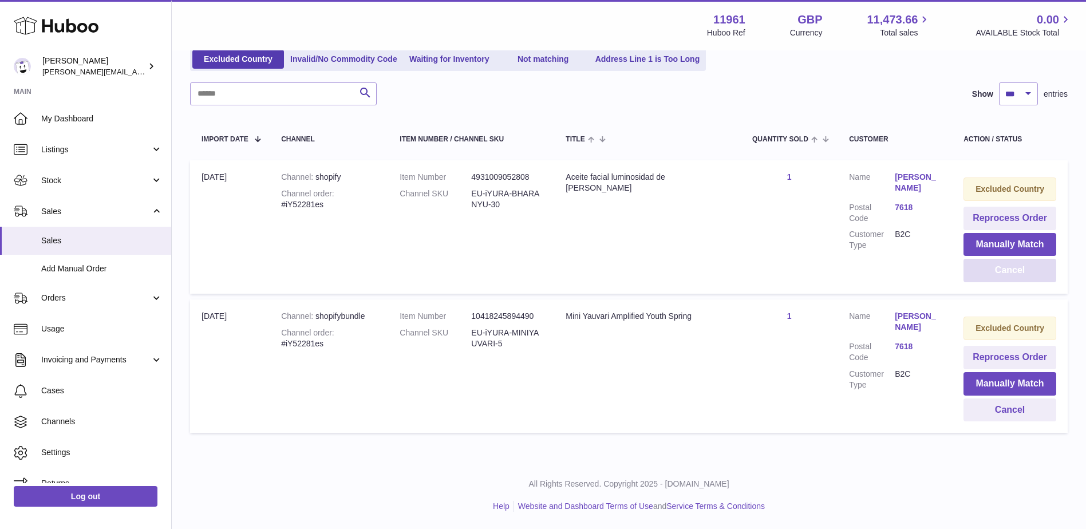
scroll to position [145, 0]
click at [1005, 275] on button "Cancel" at bounding box center [1009, 270] width 93 height 23
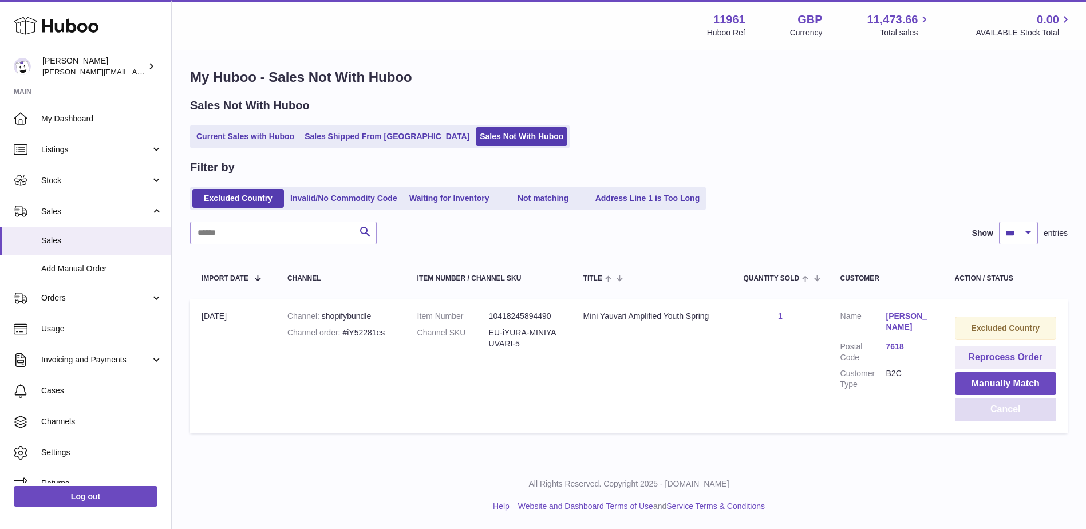
scroll to position [6, 0]
click at [1012, 407] on button "Cancel" at bounding box center [1005, 409] width 101 height 23
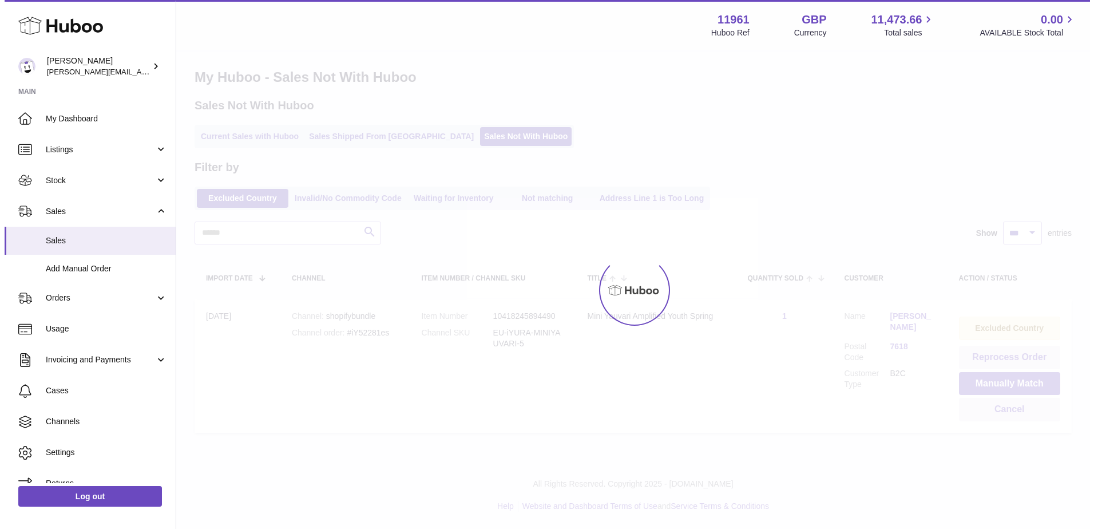
scroll to position [0, 0]
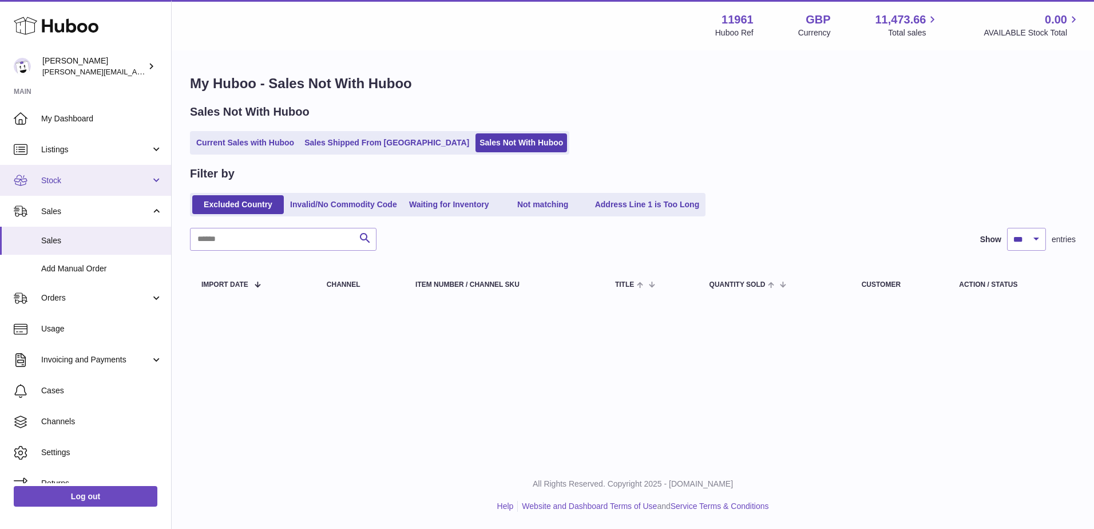
click at [138, 172] on link "Stock" at bounding box center [85, 180] width 171 height 31
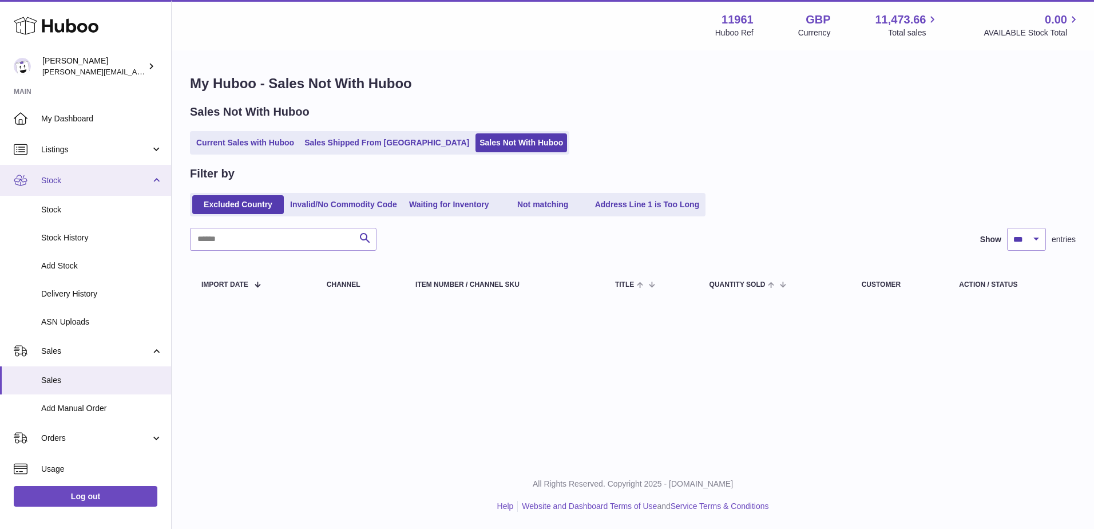
click at [140, 183] on span "Stock" at bounding box center [95, 180] width 109 height 11
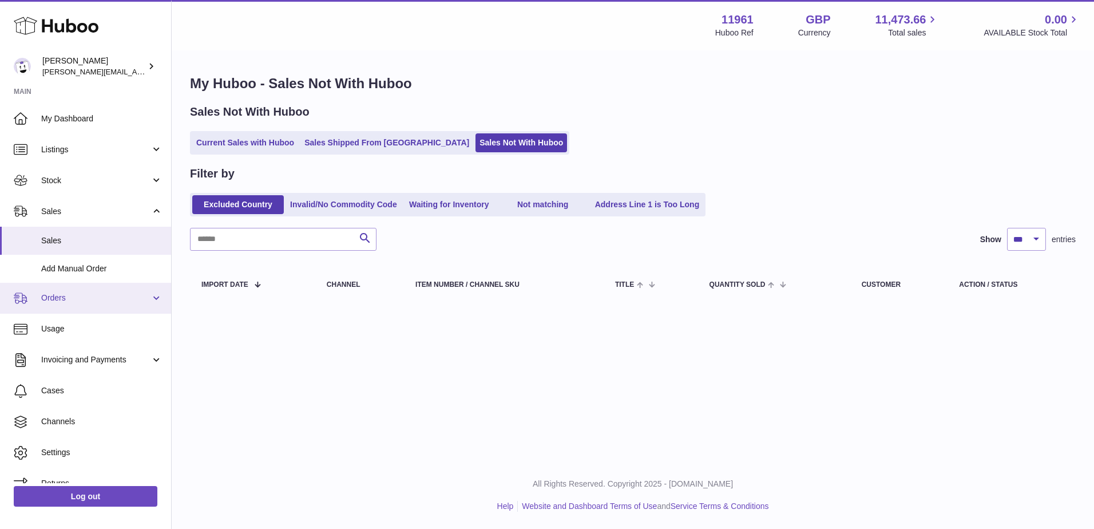
click at [147, 296] on span "Orders" at bounding box center [95, 297] width 109 height 11
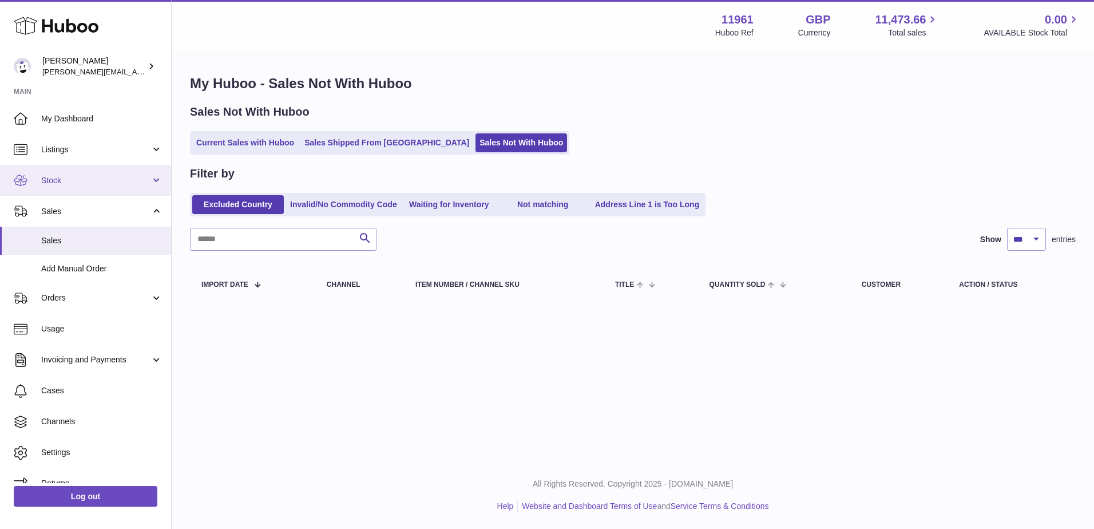
click at [156, 175] on link "Stock" at bounding box center [85, 180] width 171 height 31
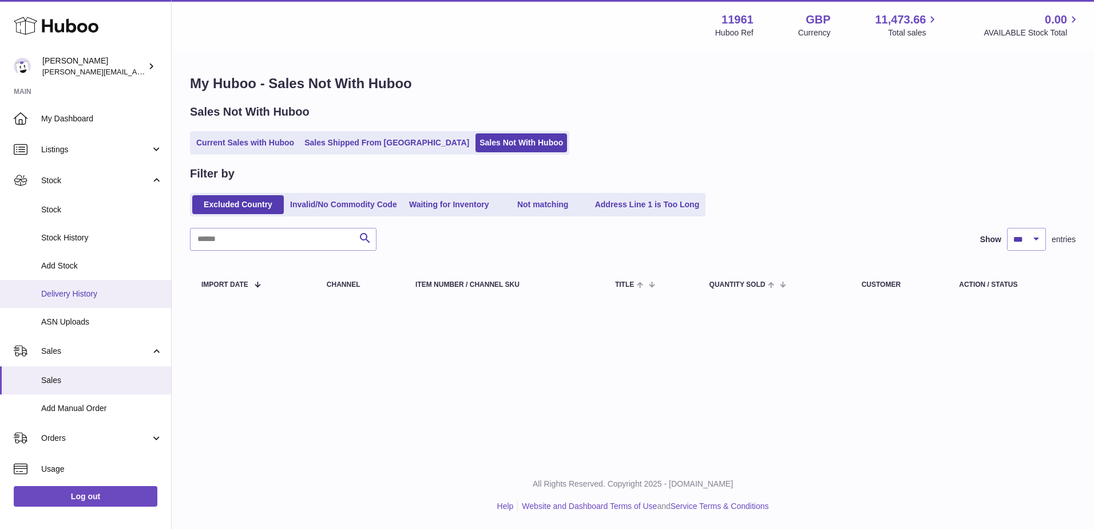
click at [71, 294] on span "Delivery History" at bounding box center [101, 293] width 121 height 11
